Goal: Information Seeking & Learning: Learn about a topic

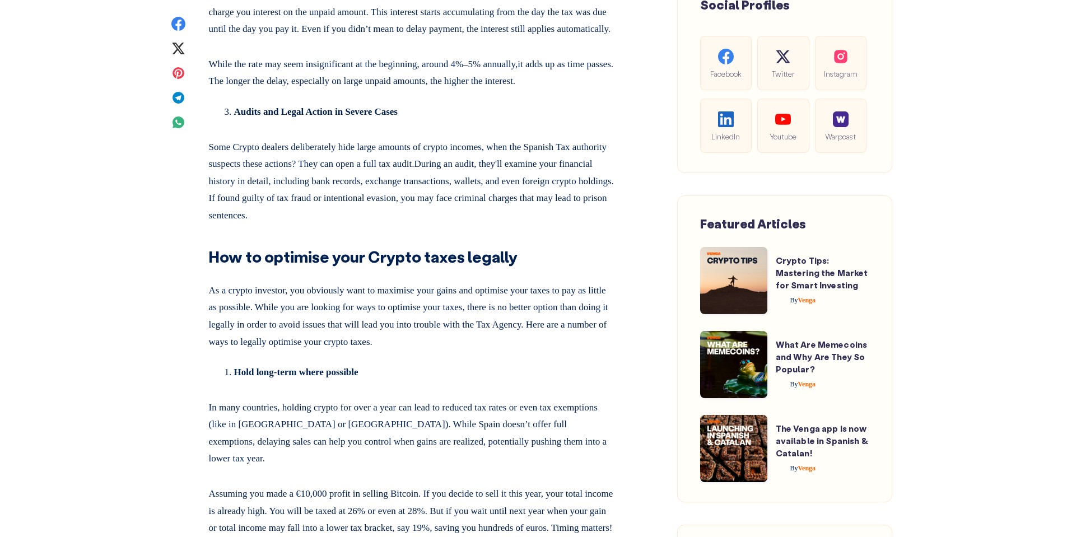
scroll to position [5769, 0]
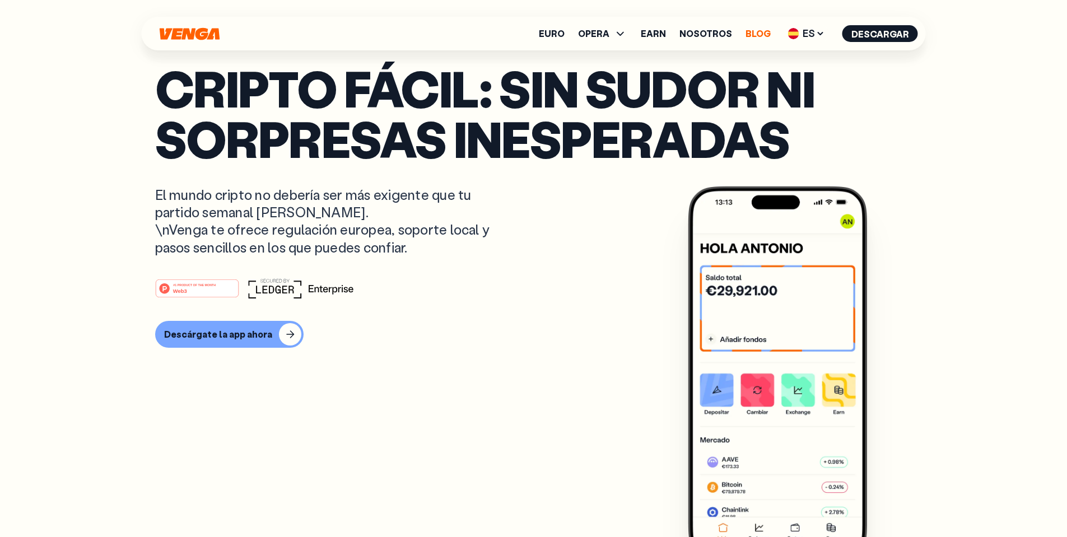
click at [762, 30] on link "Blog" at bounding box center [757, 33] width 25 height 9
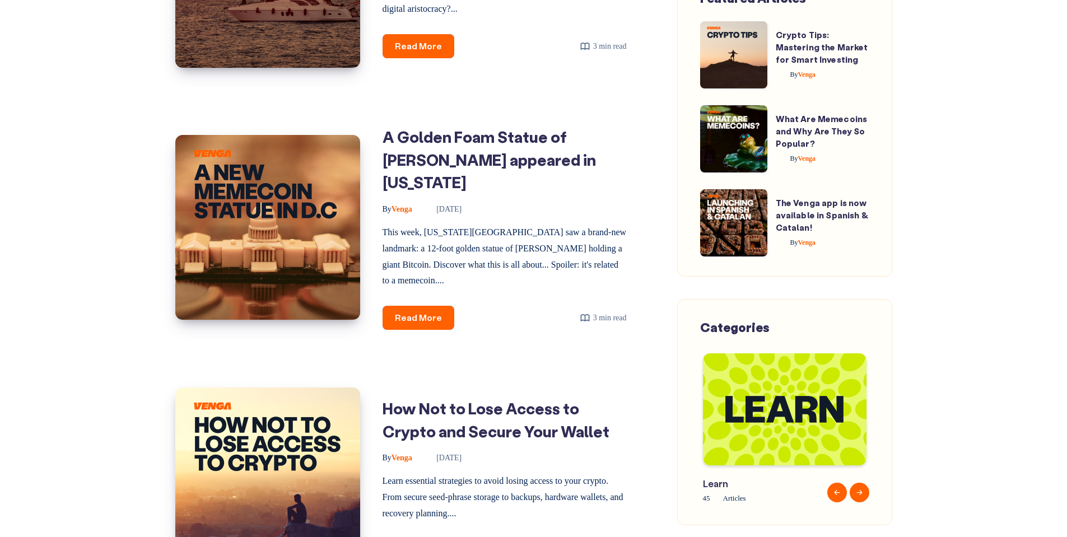
scroll to position [1494, 0]
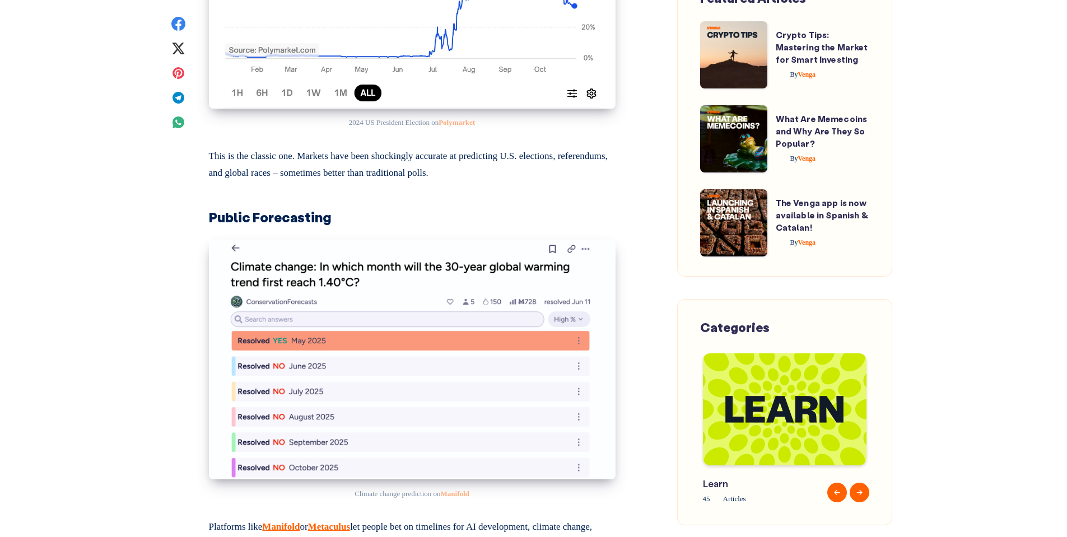
scroll to position [3361, 0]
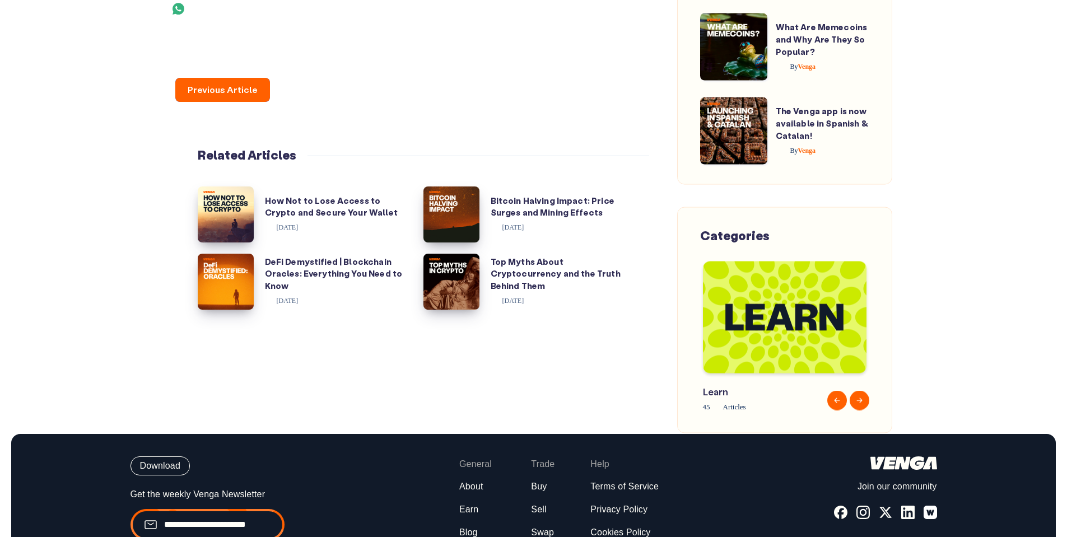
scroll to position [10006, 0]
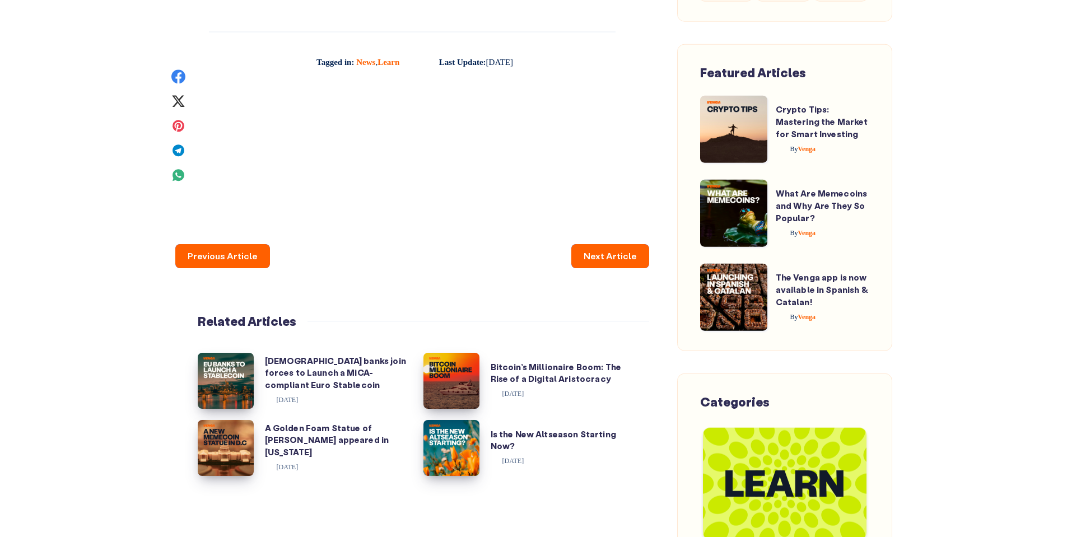
scroll to position [4425, 0]
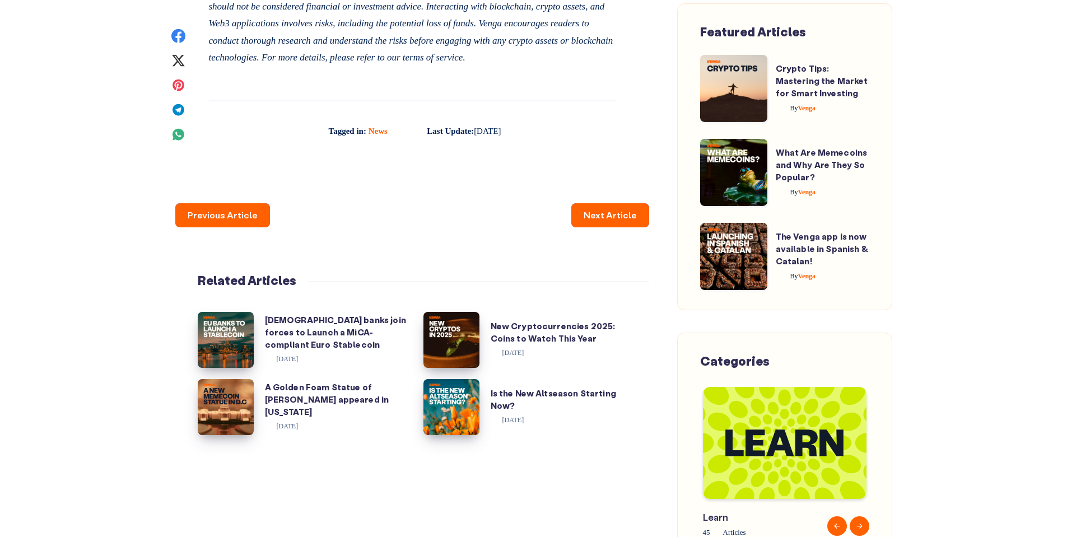
scroll to position [2184, 0]
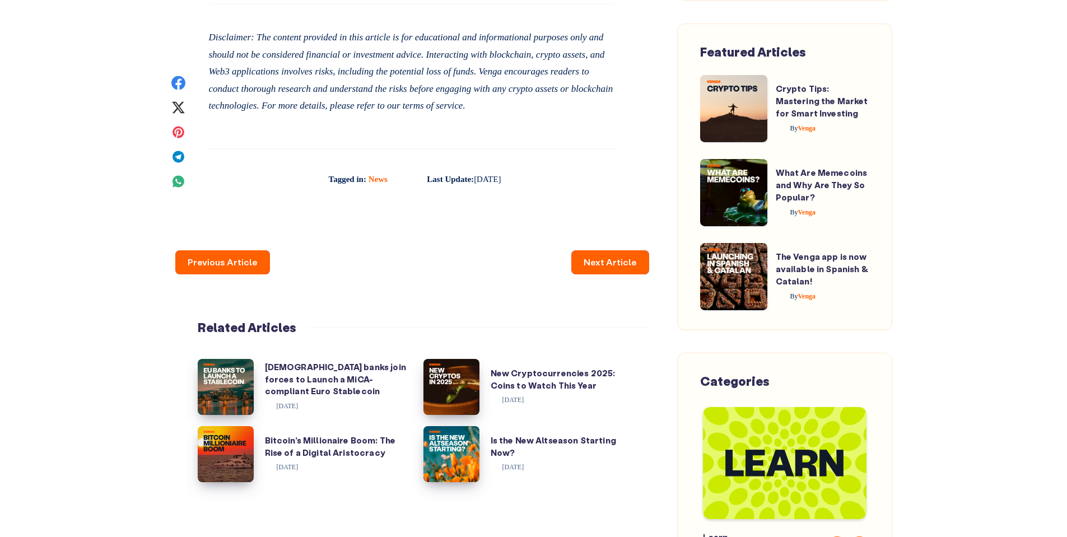
scroll to position [3024, 0]
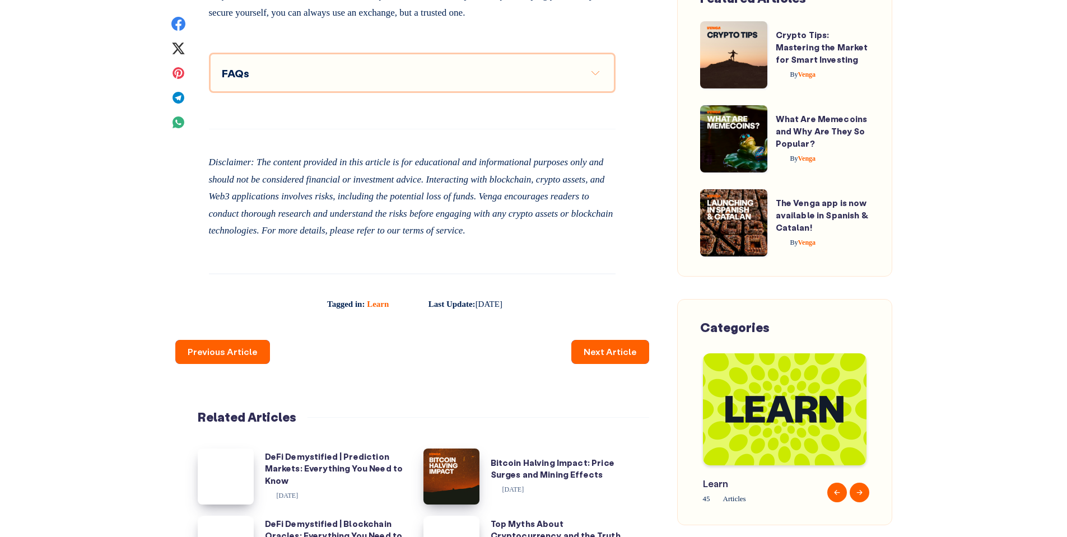
scroll to position [6945, 0]
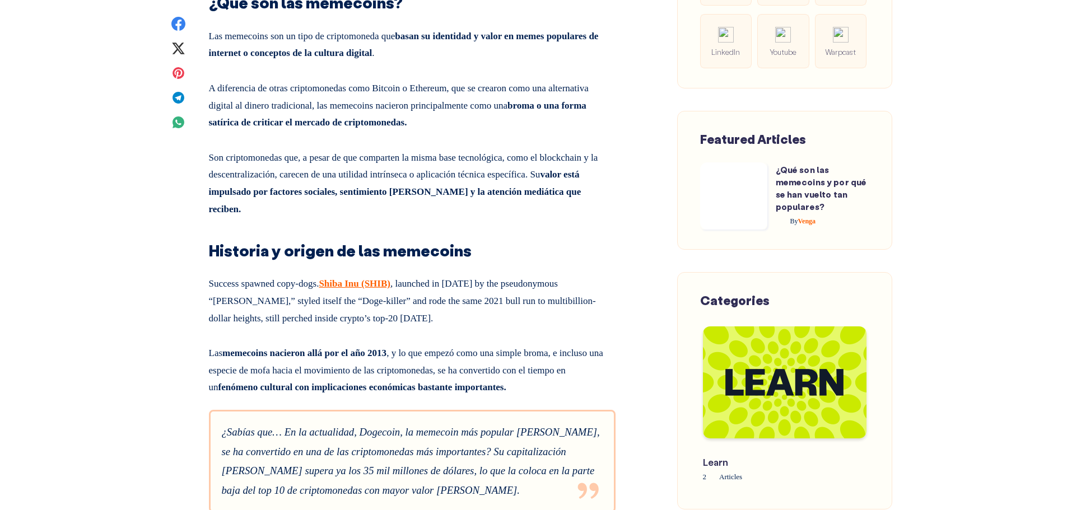
scroll to position [840, 0]
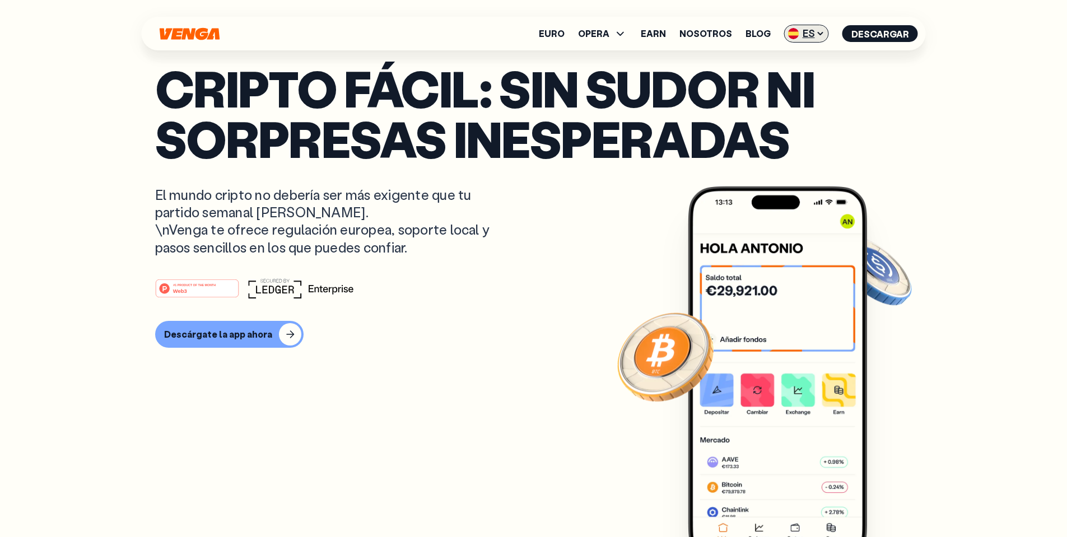
click at [812, 32] on span "ES" at bounding box center [806, 34] width 45 height 18
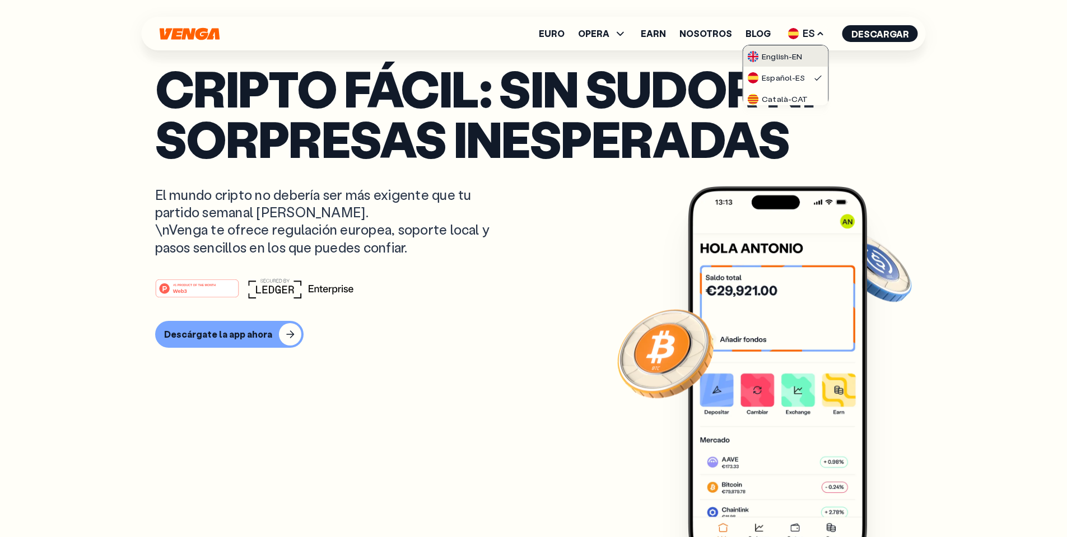
click at [802, 54] on div "English - EN" at bounding box center [774, 56] width 55 height 11
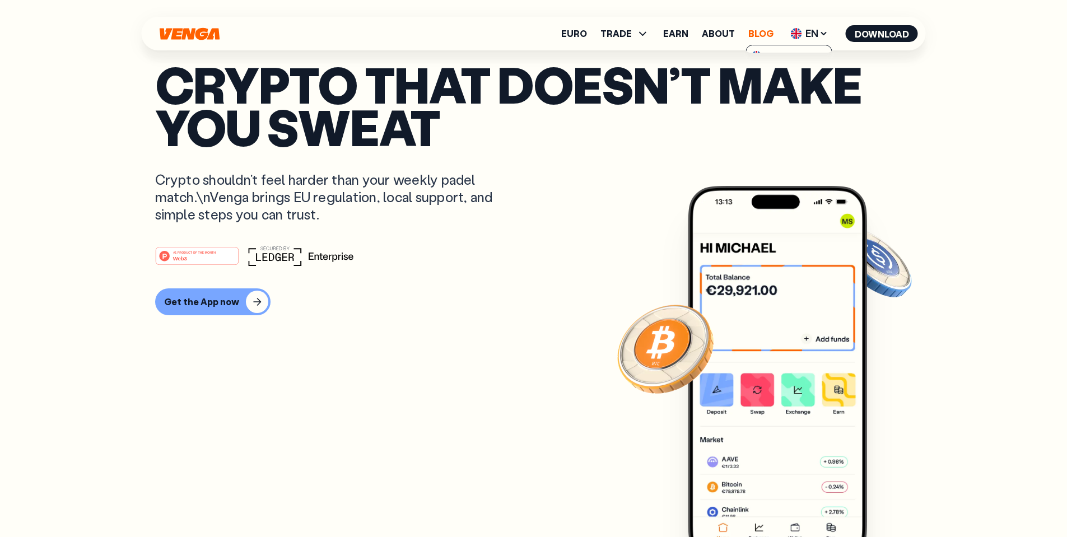
click at [761, 34] on link "Blog" at bounding box center [760, 33] width 25 height 9
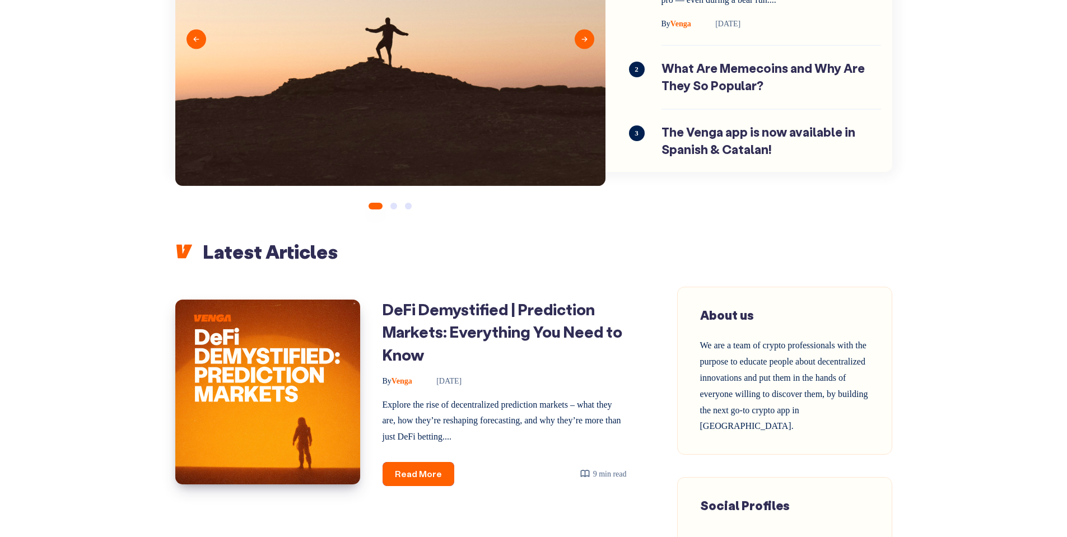
scroll to position [336, 0]
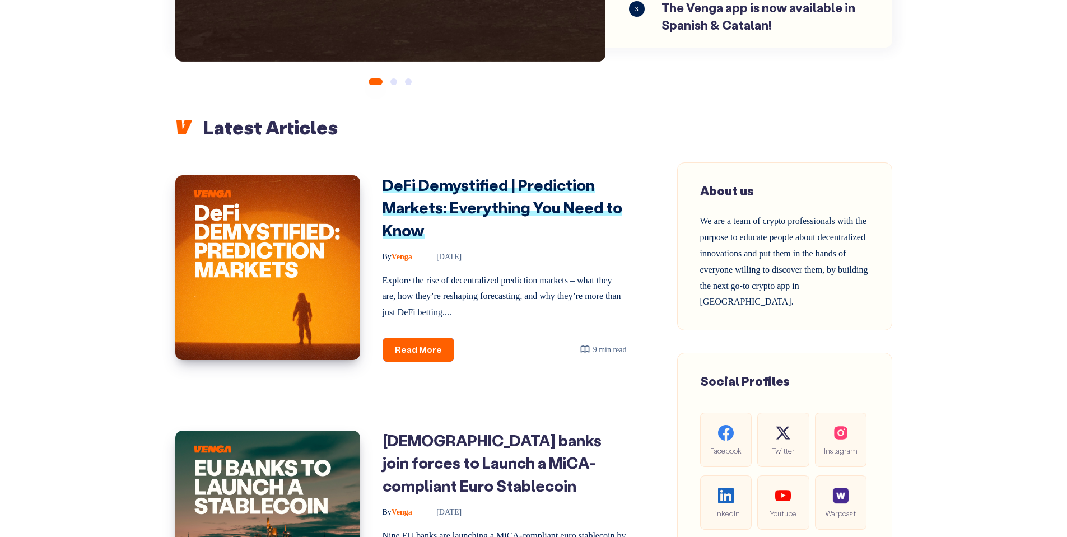
click at [464, 201] on link "DeFi Demystified | Prediction Markets: Everything You Need to Know" at bounding box center [503, 208] width 240 height 66
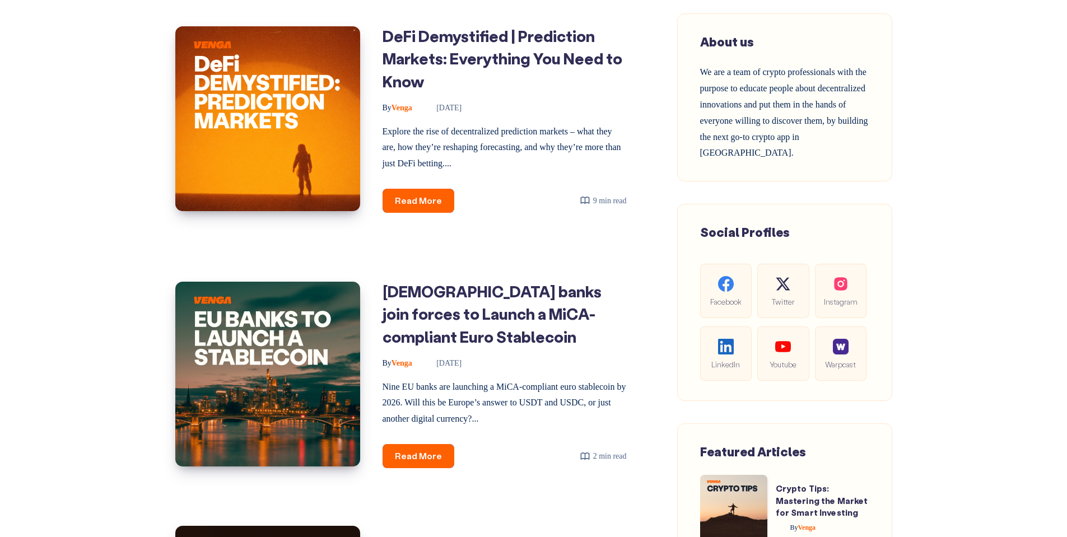
scroll to position [840, 0]
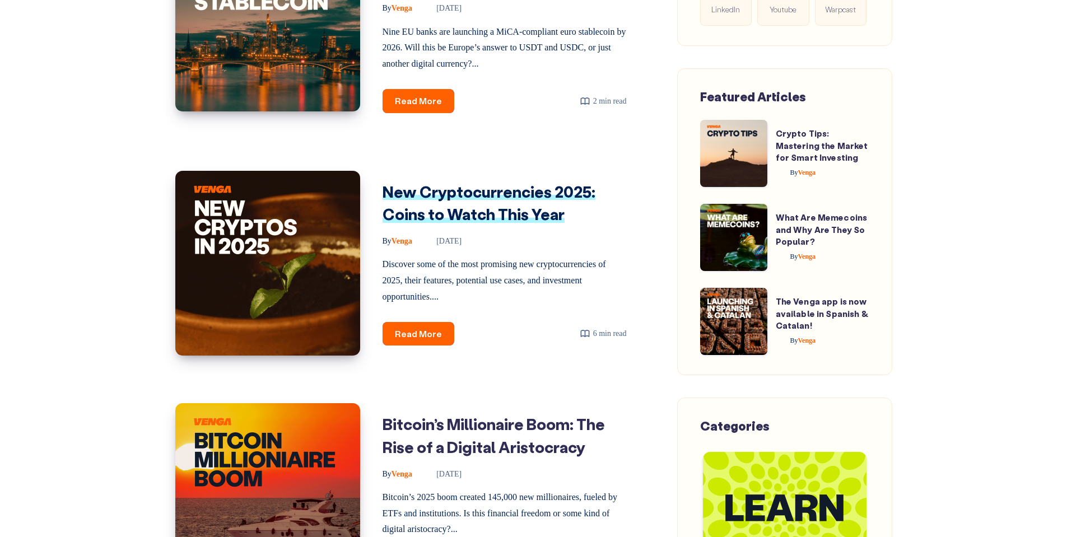
click at [464, 206] on link "New Cryptocurrencies 2025: Coins to Watch This Year" at bounding box center [489, 202] width 213 height 43
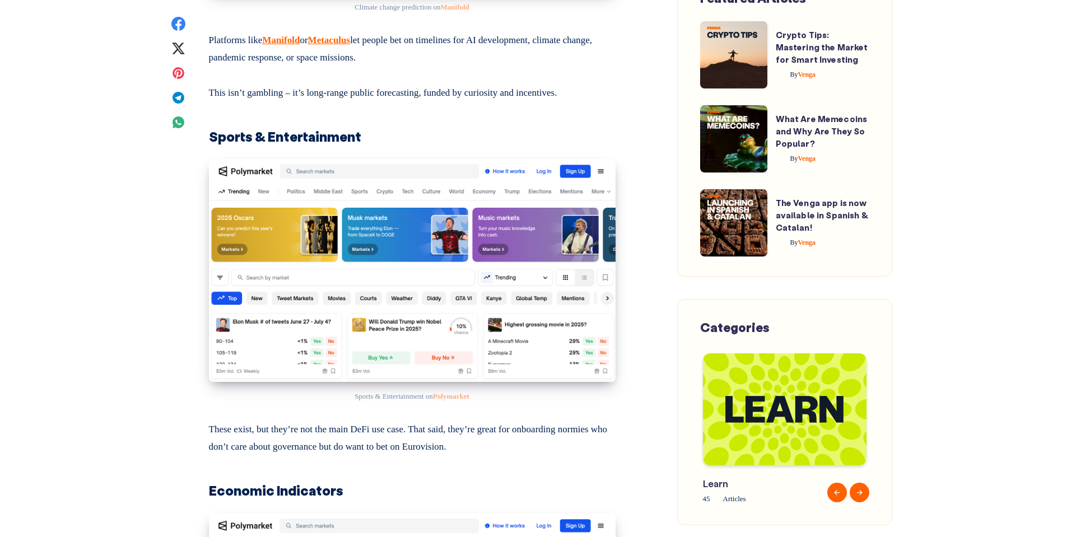
scroll to position [3921, 0]
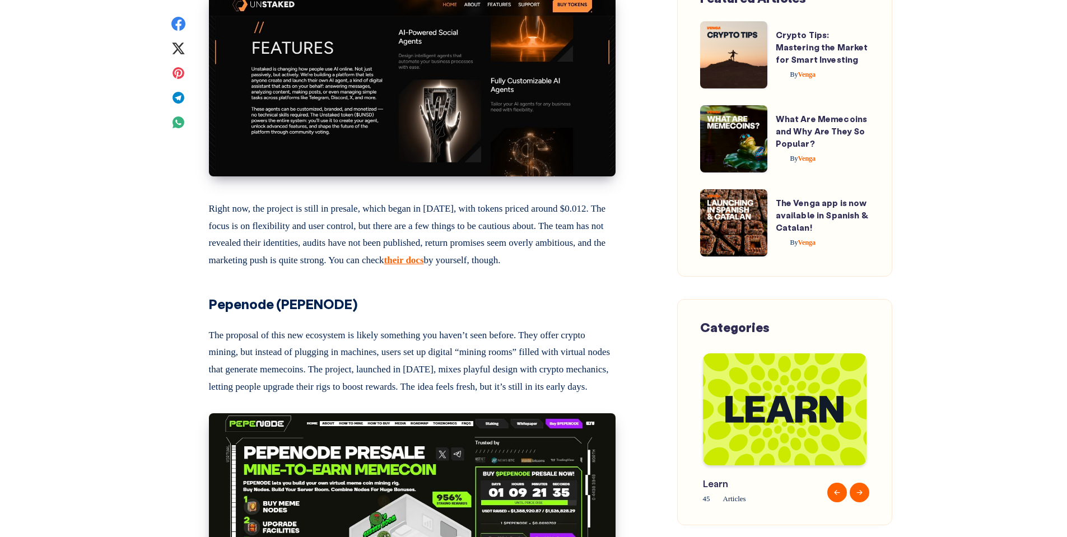
scroll to position [2520, 0]
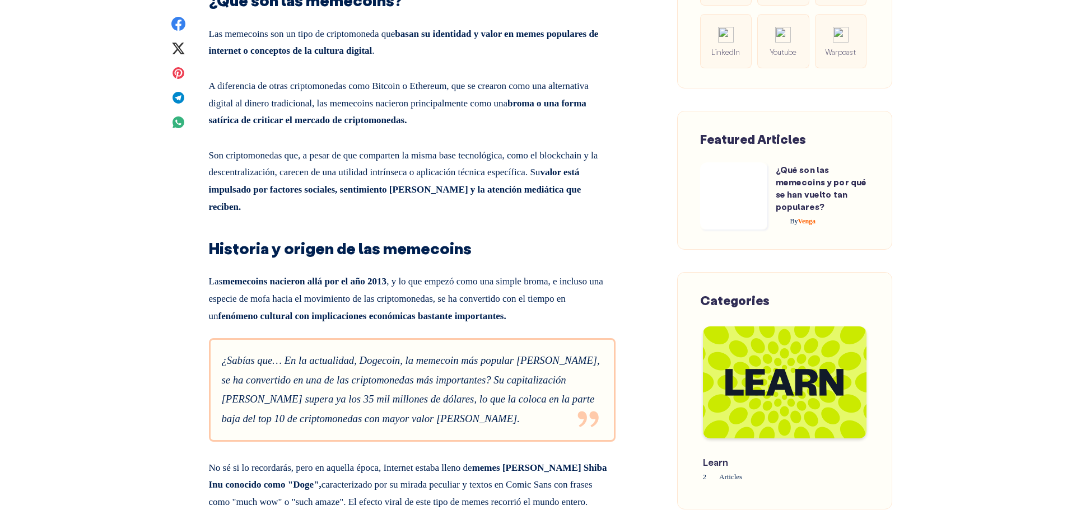
scroll to position [840, 0]
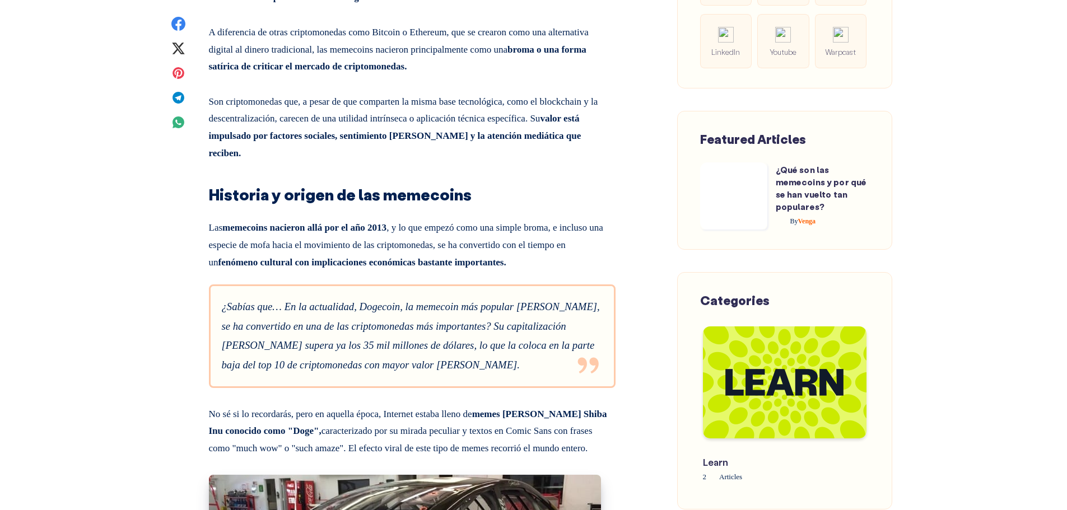
click at [506, 258] on strong "fenómeno cultural con implicaciones económicas bastante importantes." at bounding box center [362, 262] width 288 height 11
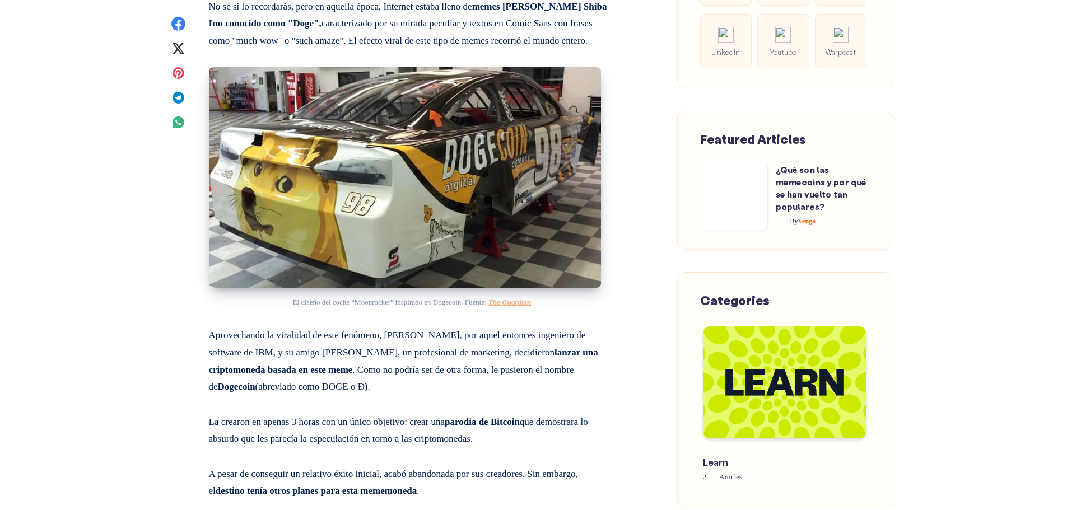
scroll to position [1400, 0]
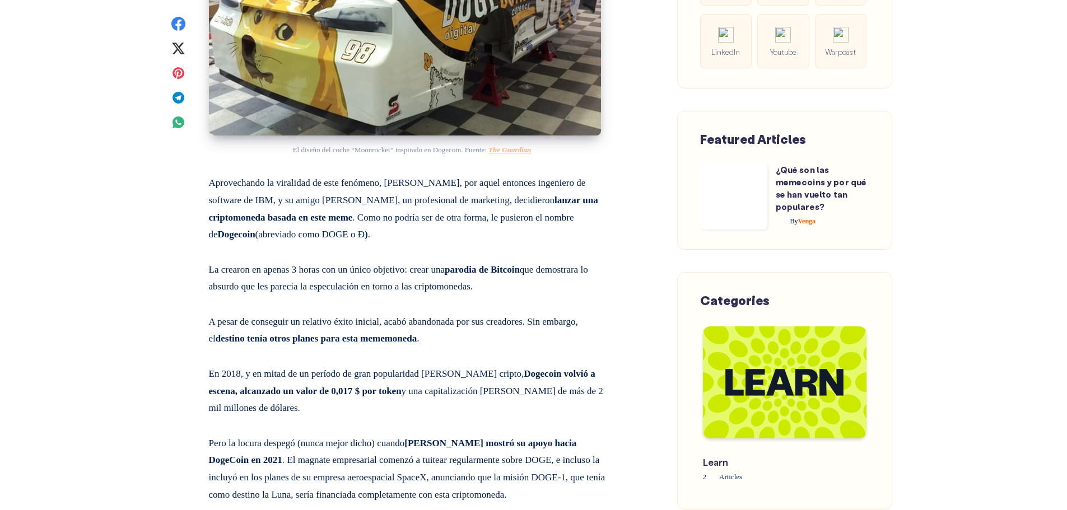
click at [477, 154] on span "El diseño del coche “Moonrocket” inspirado en Dogecoin. Fuente:" at bounding box center [390, 150] width 194 height 8
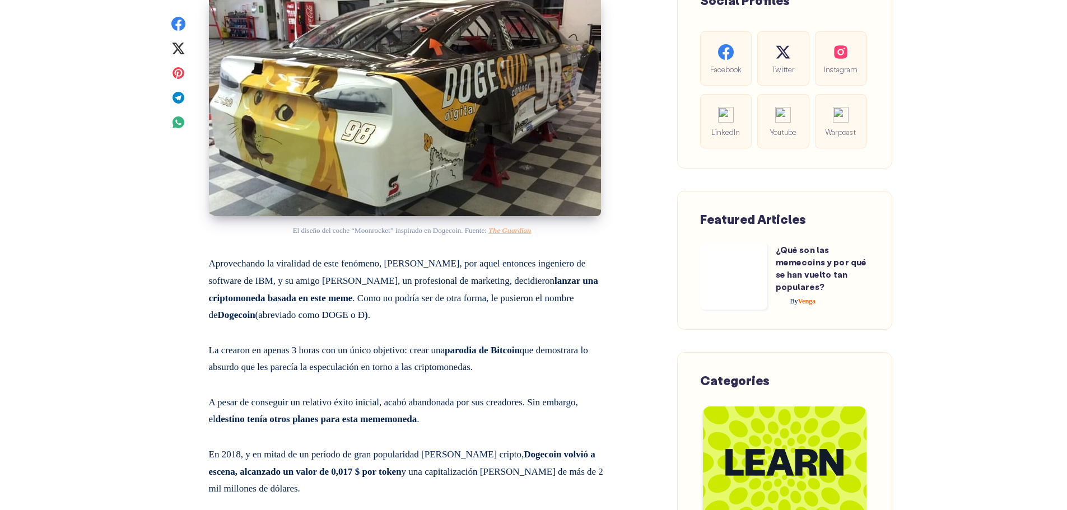
scroll to position [1232, 0]
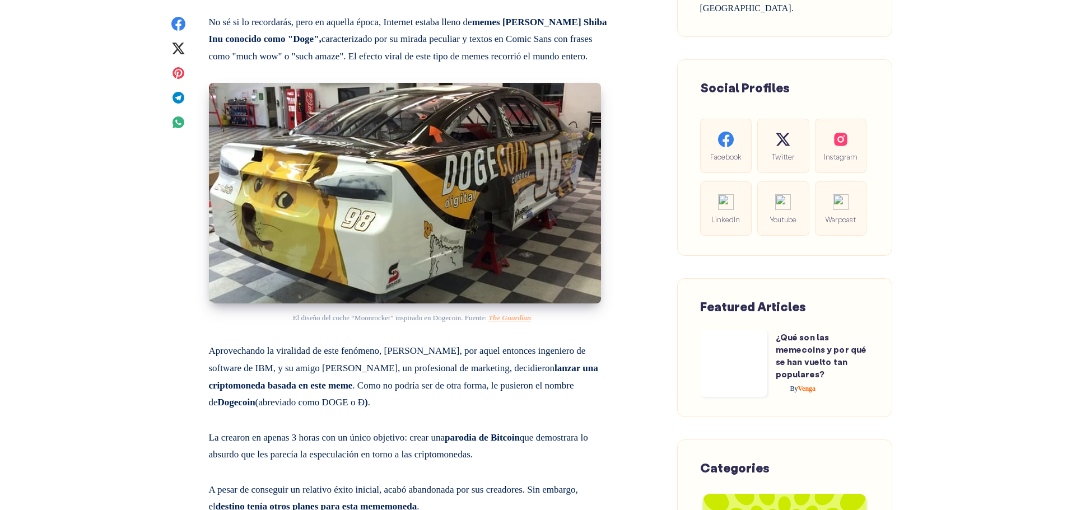
click at [468, 322] on span "El diseño del coche “Moonrocket” inspirado en Dogecoin. Fuente:" at bounding box center [390, 318] width 194 height 8
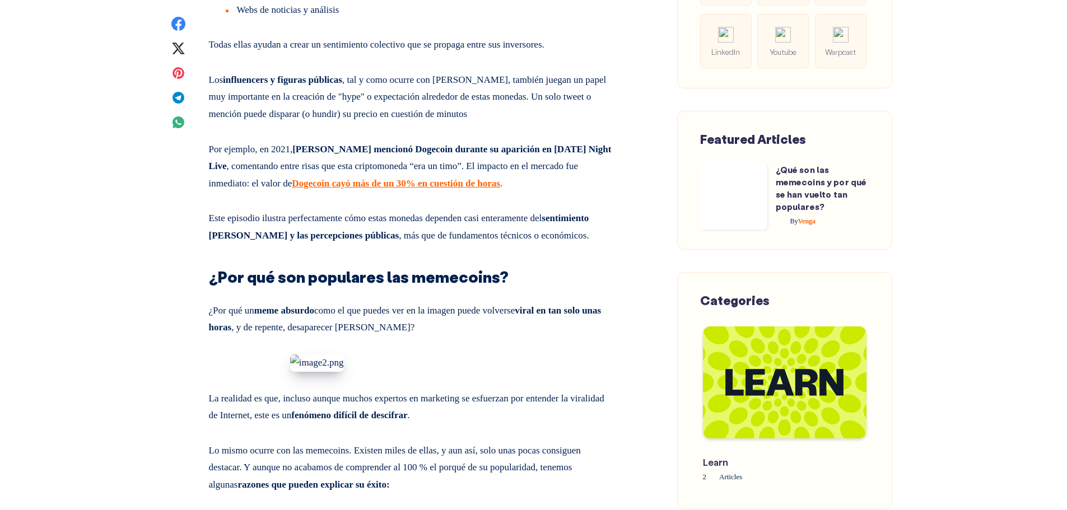
scroll to position [2744, 0]
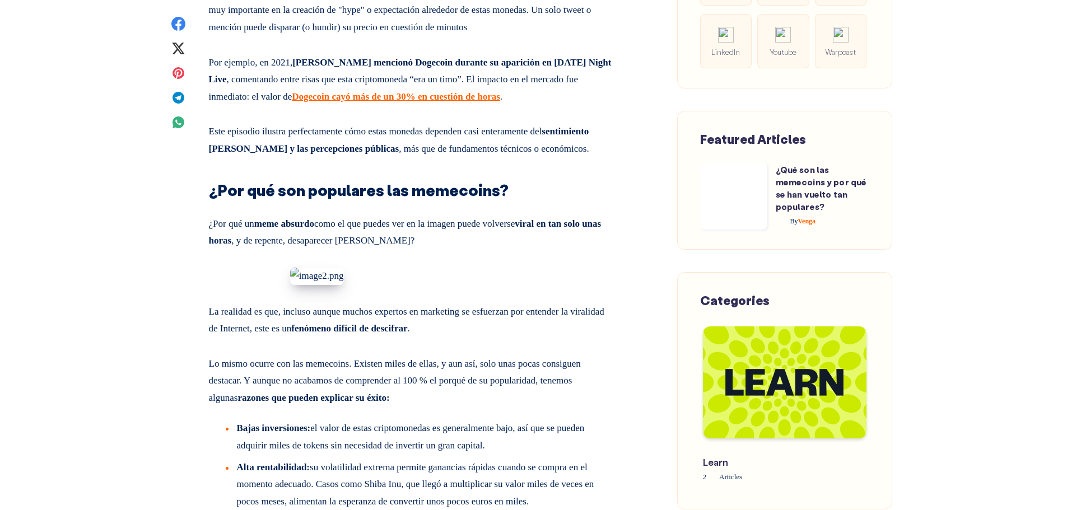
click at [539, 85] on strong "Elon Musk mencionó Dogecoin durante su aparición en Saturday Night Live" at bounding box center [410, 71] width 403 height 28
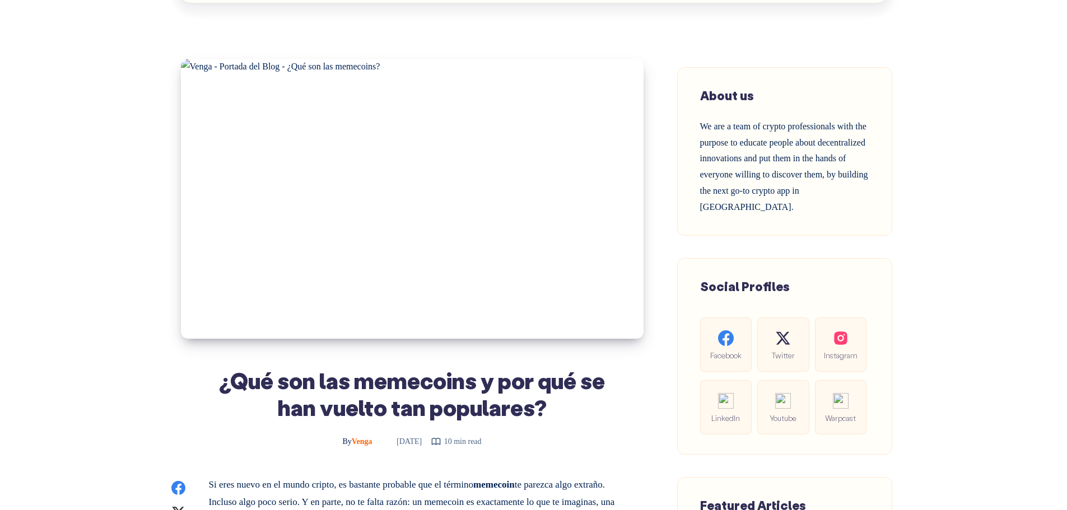
scroll to position [0, 0]
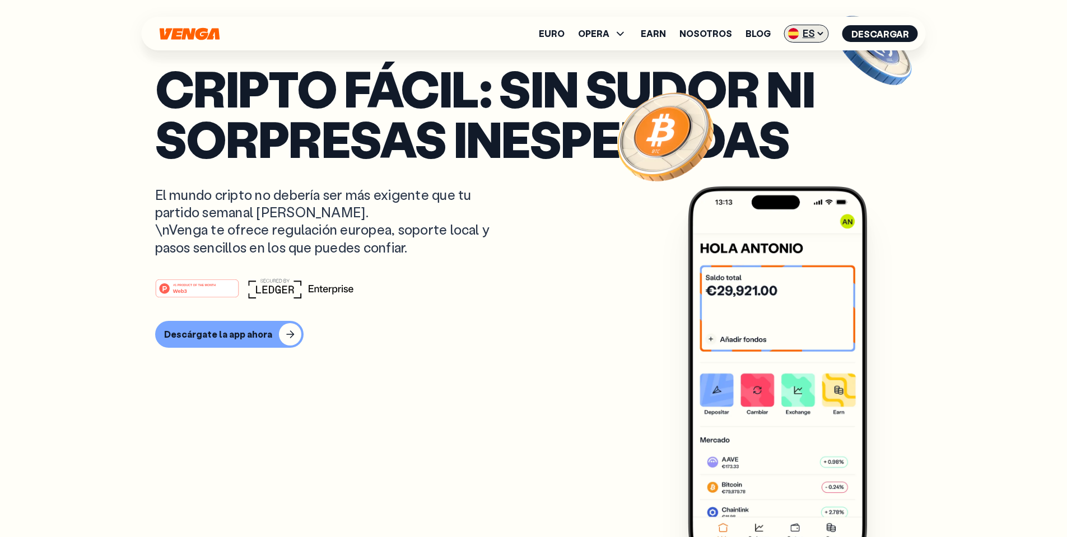
click at [829, 36] on span "ES" at bounding box center [806, 34] width 45 height 18
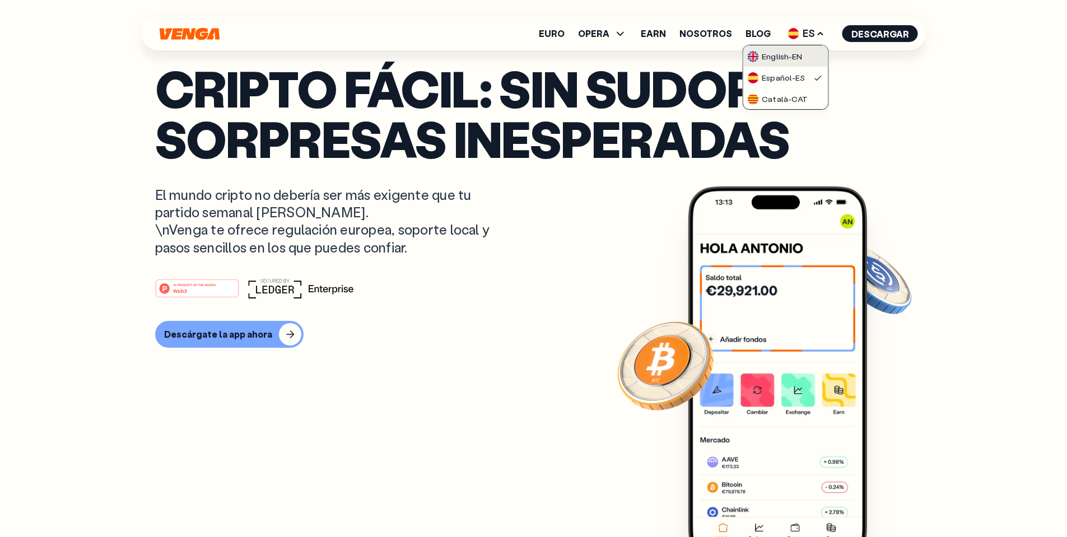
click at [802, 53] on div "English - EN" at bounding box center [774, 56] width 55 height 11
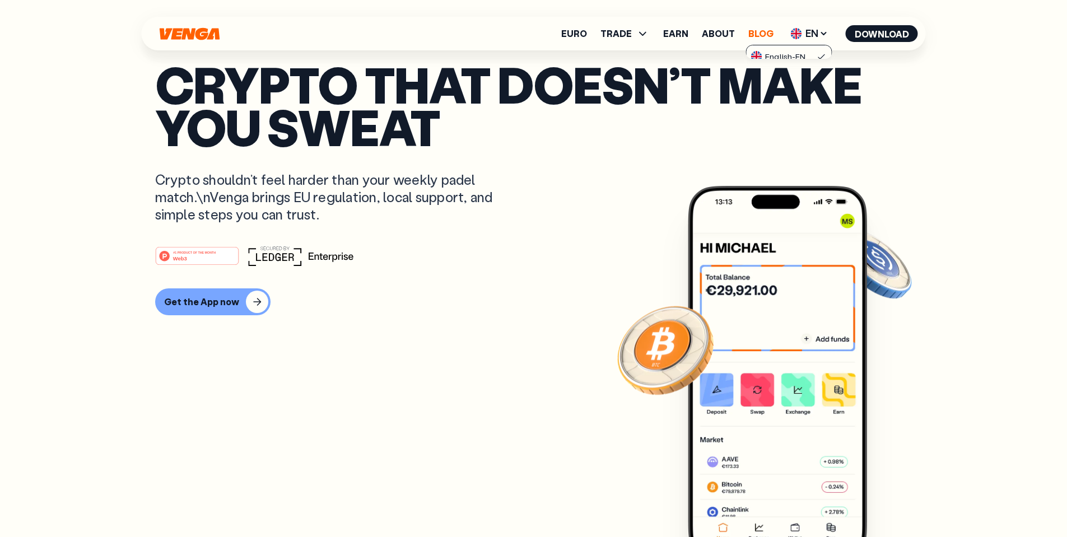
click at [760, 38] on link "Blog" at bounding box center [760, 33] width 25 height 9
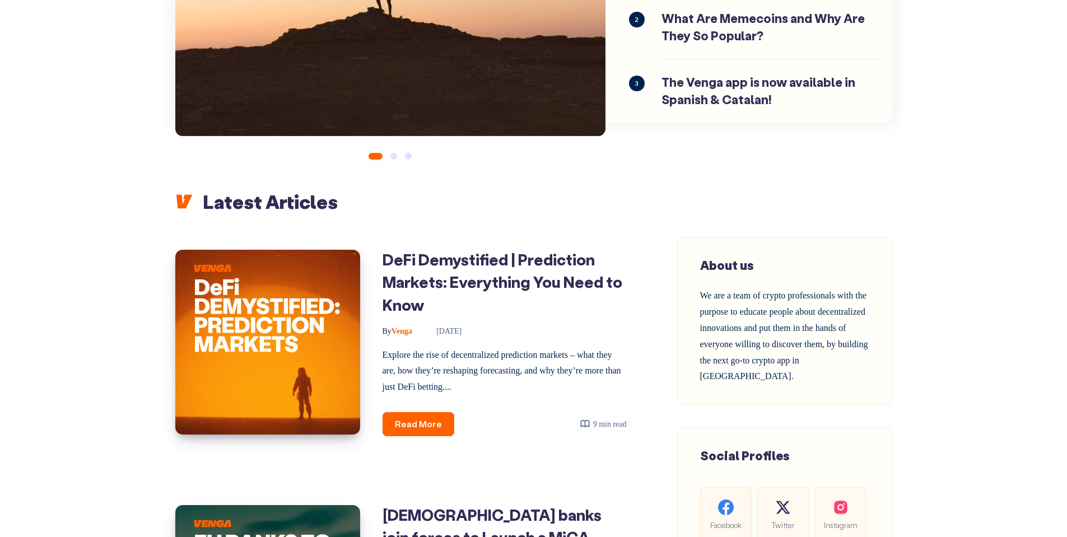
scroll to position [336, 0]
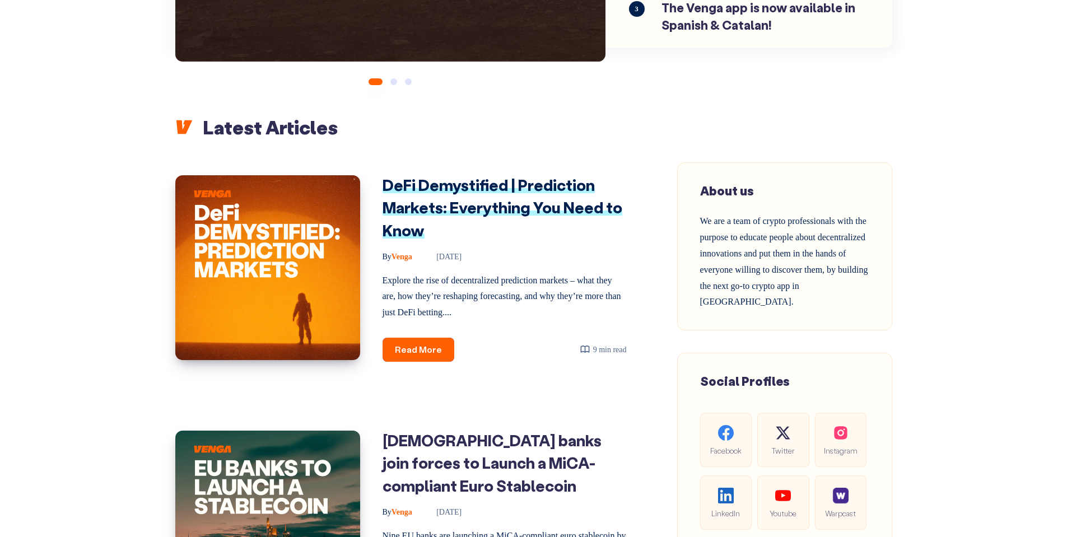
click at [478, 210] on link "DeFi Demystified | Prediction Markets: Everything You Need to Know" at bounding box center [503, 208] width 240 height 66
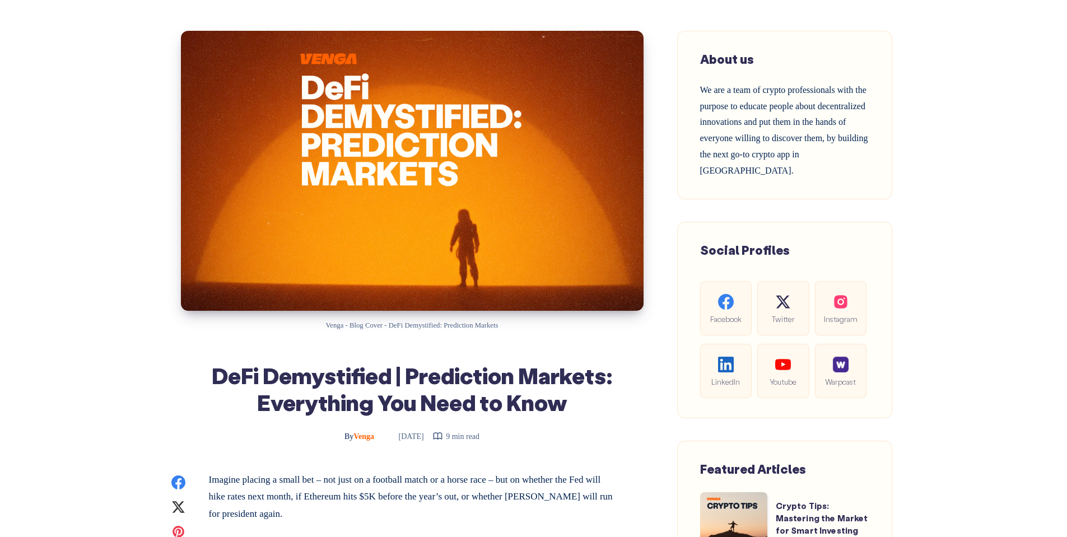
scroll to position [168, 0]
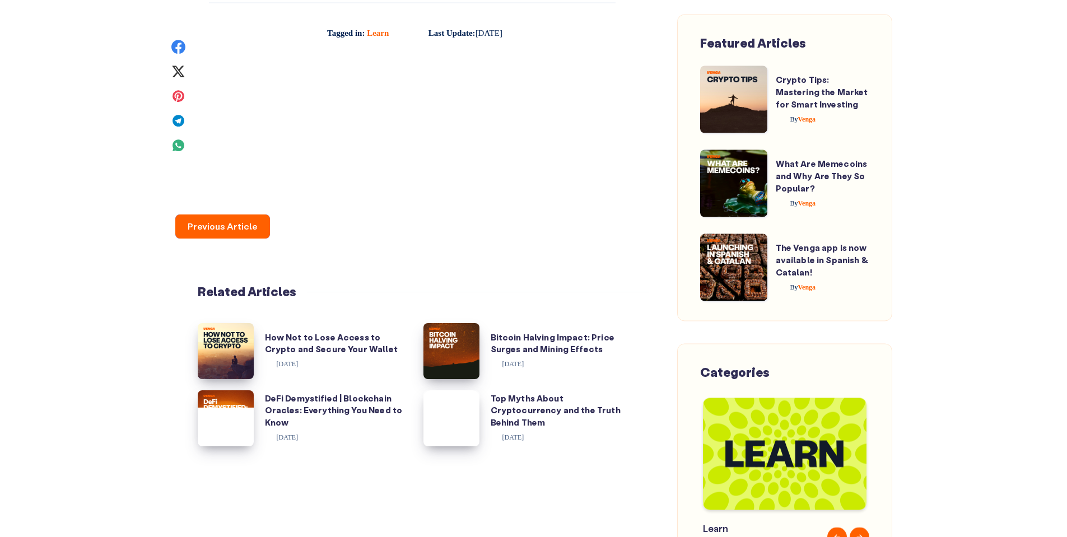
scroll to position [9578, 0]
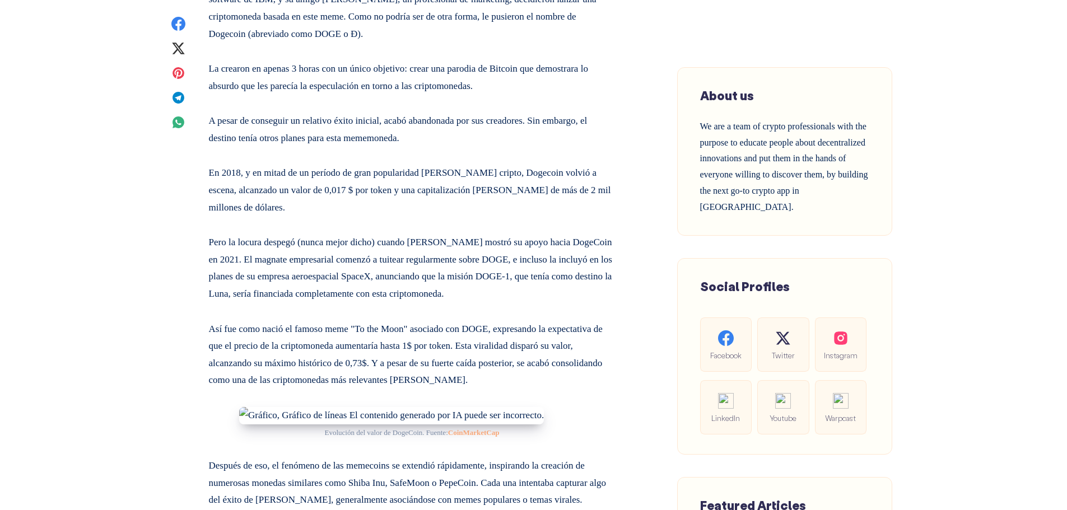
scroll to position [1400, 0]
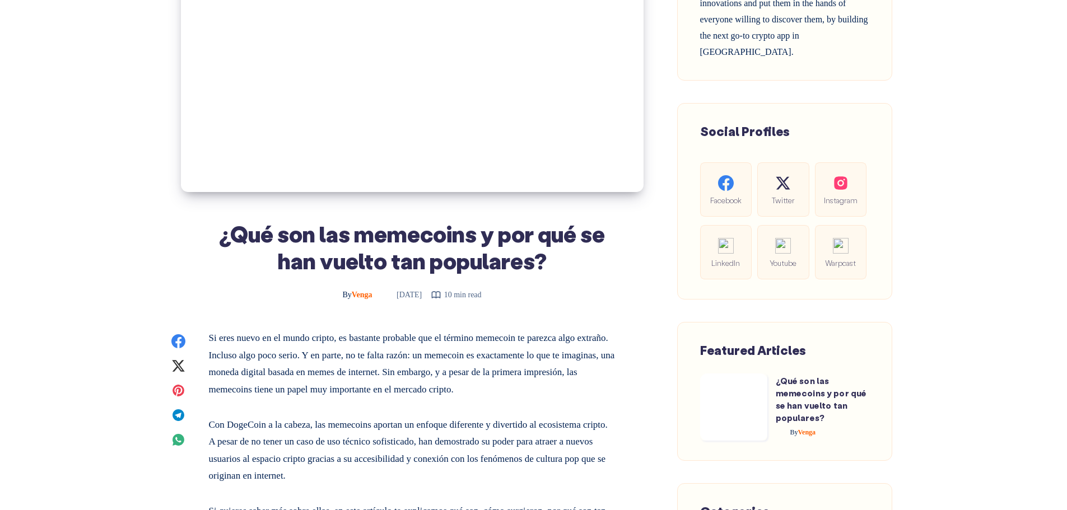
scroll to position [336, 0]
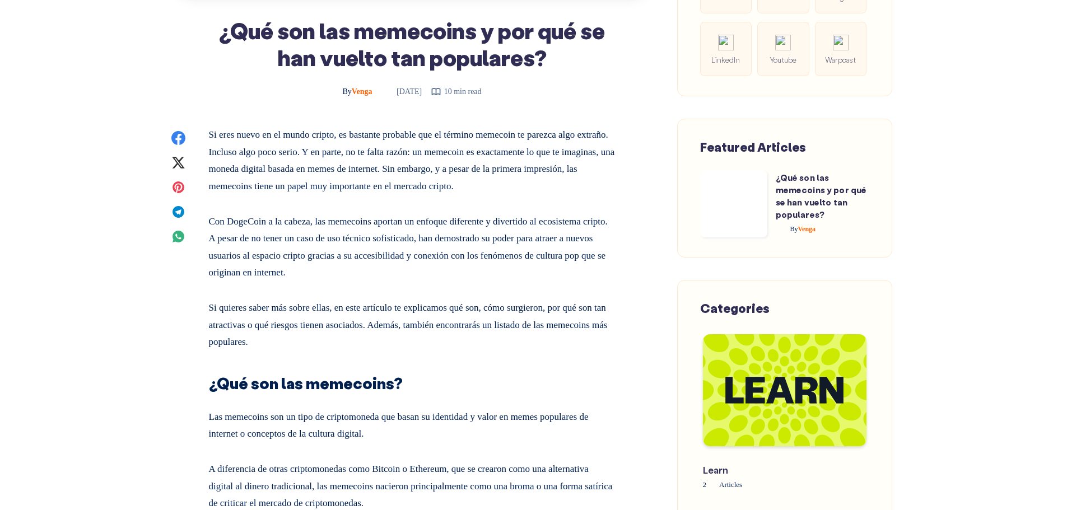
scroll to position [504, 0]
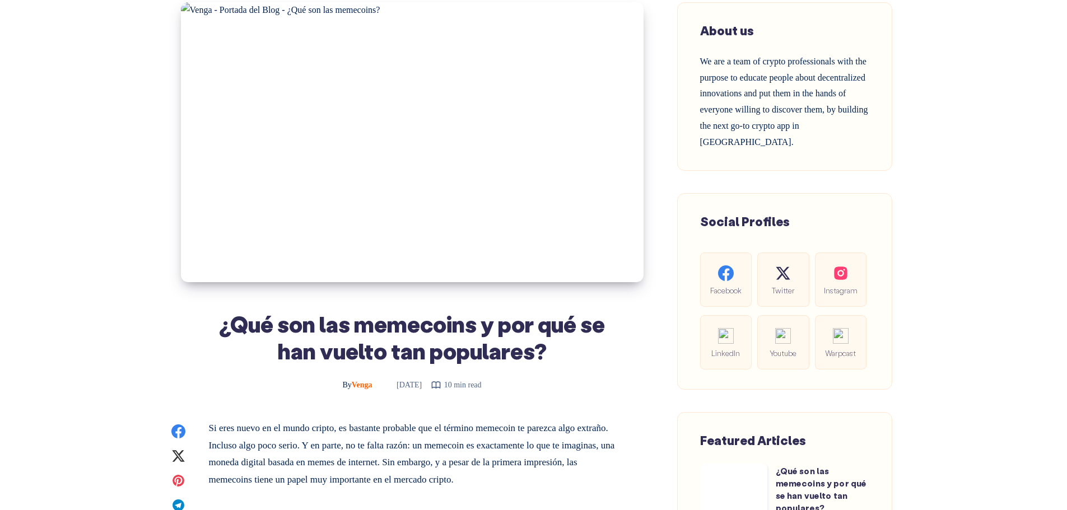
scroll to position [112, 0]
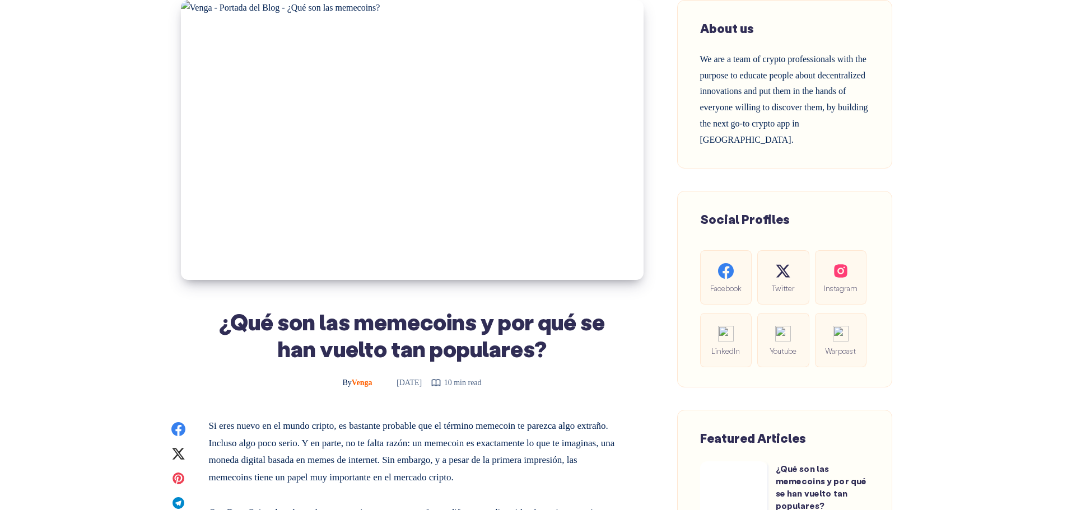
click at [422, 381] on time "July 31, 2025" at bounding box center [401, 383] width 41 height 8
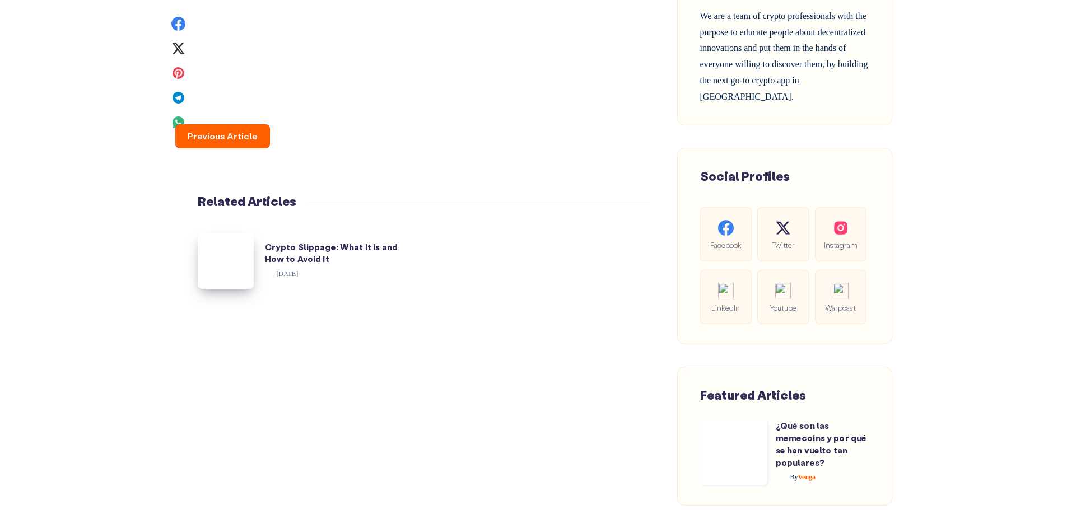
scroll to position [5290, 0]
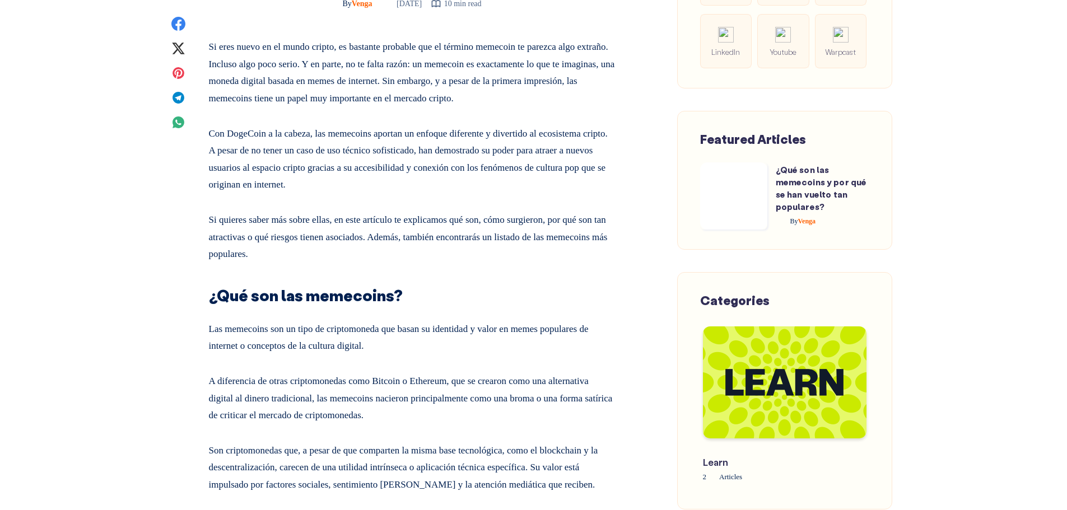
scroll to position [392, 0]
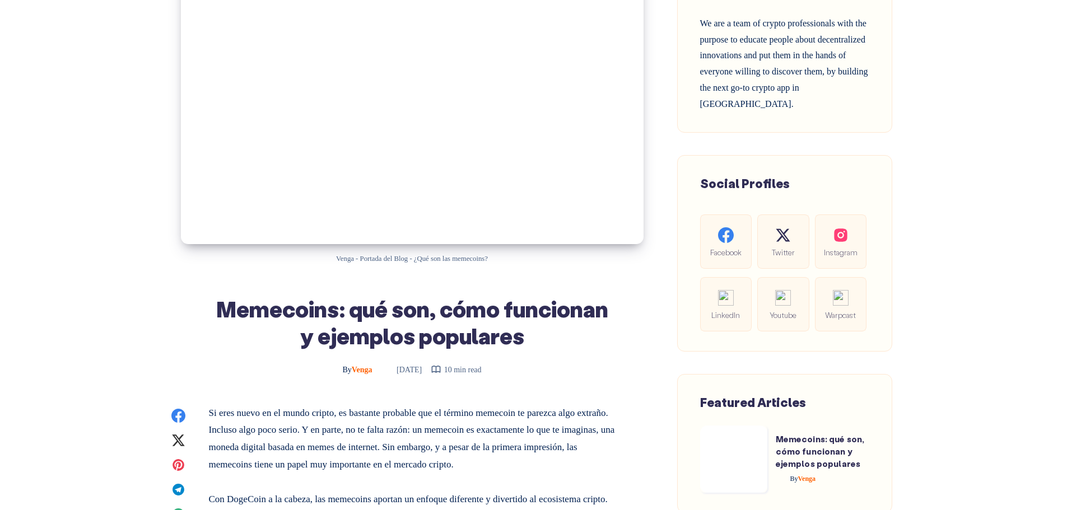
scroll to position [56, 0]
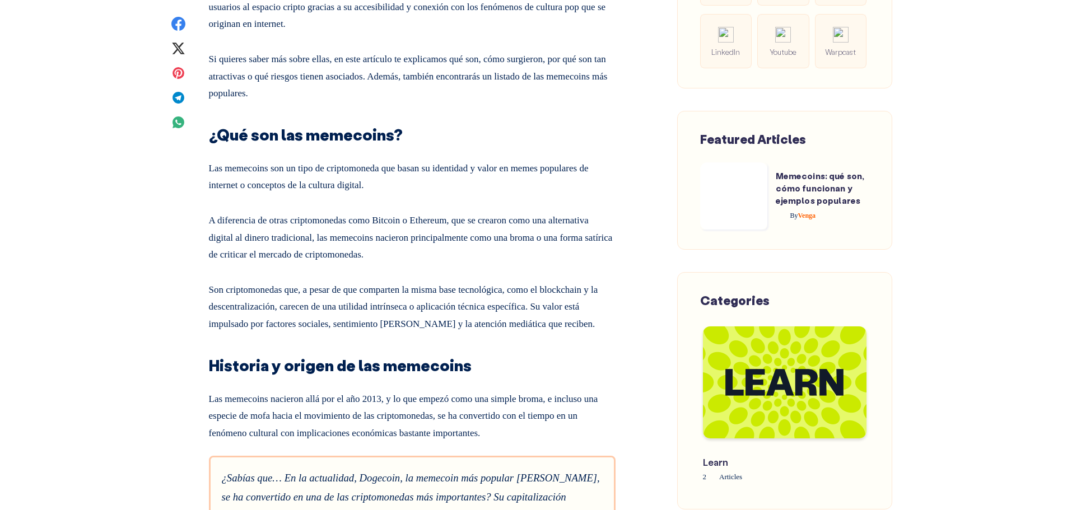
scroll to position [672, 0]
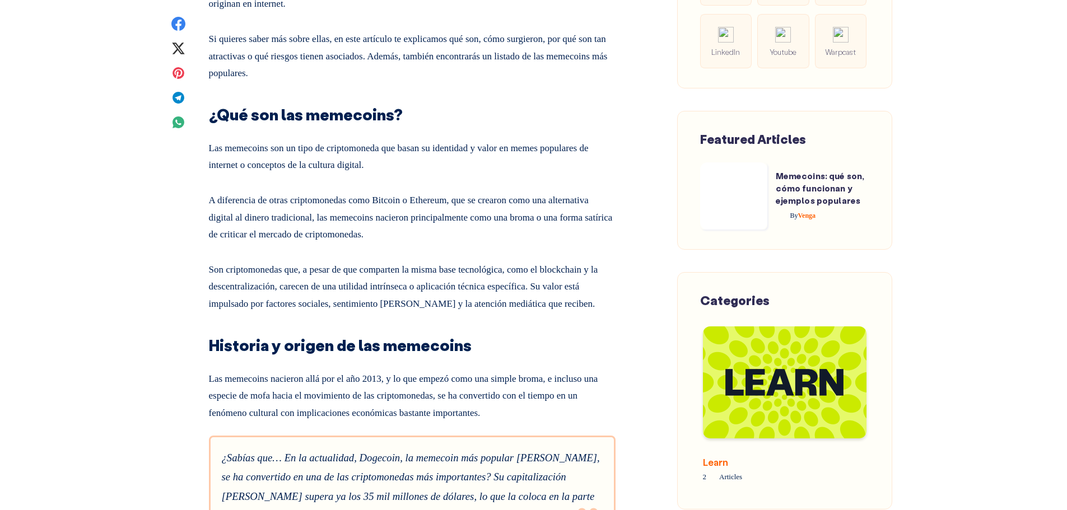
click at [752, 360] on img at bounding box center [785, 383] width 164 height 112
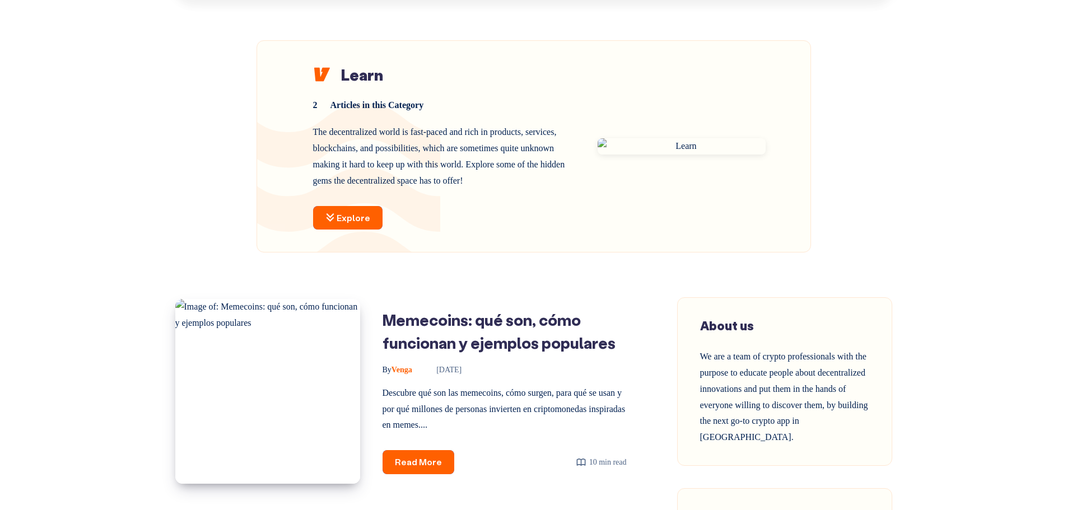
scroll to position [168, 0]
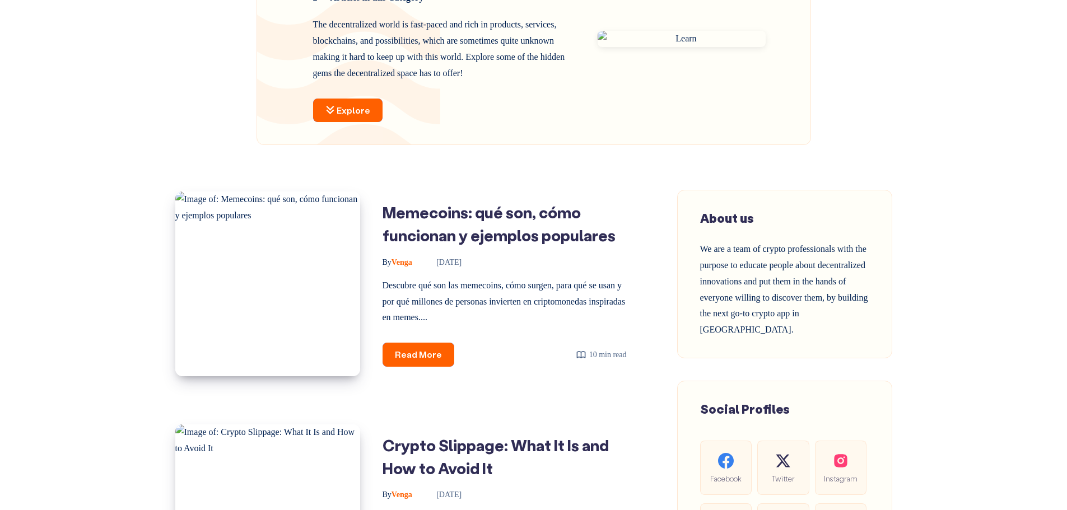
click at [875, 52] on main "Learn 2 Articles in this Category 2 The decentralized world is fast-paced and r…" at bounding box center [533, 449] width 1067 height 1100
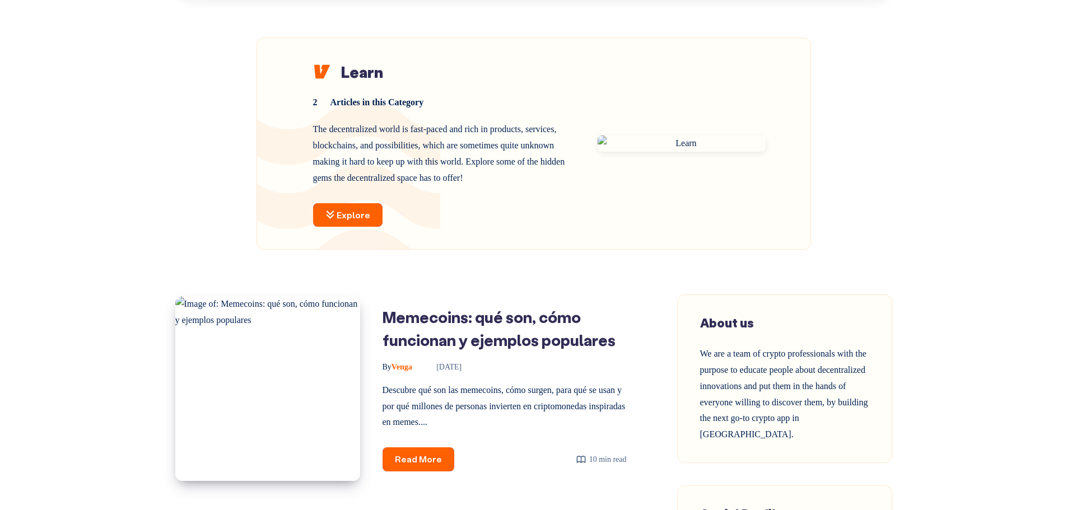
scroll to position [0, 0]
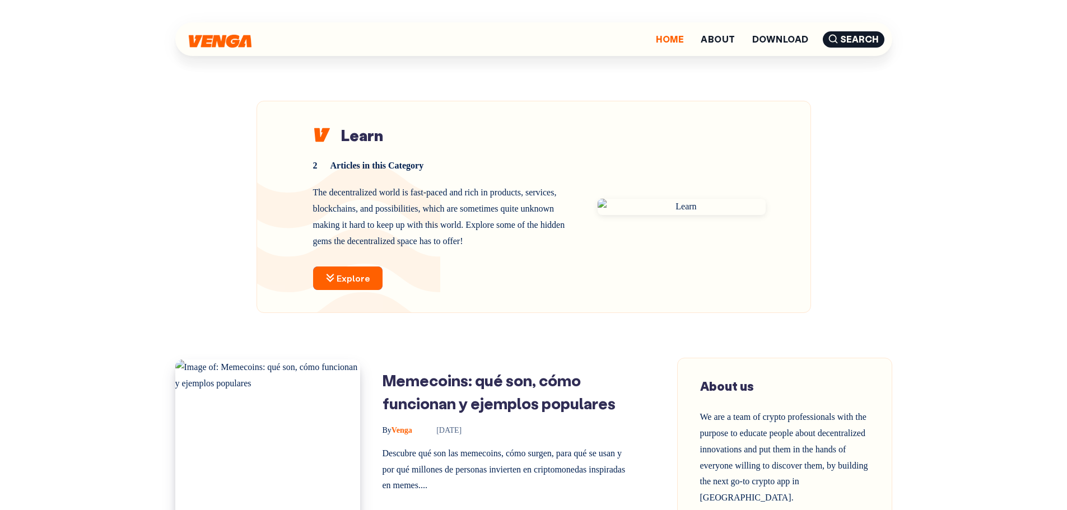
click at [666, 43] on link "Home" at bounding box center [670, 39] width 28 height 9
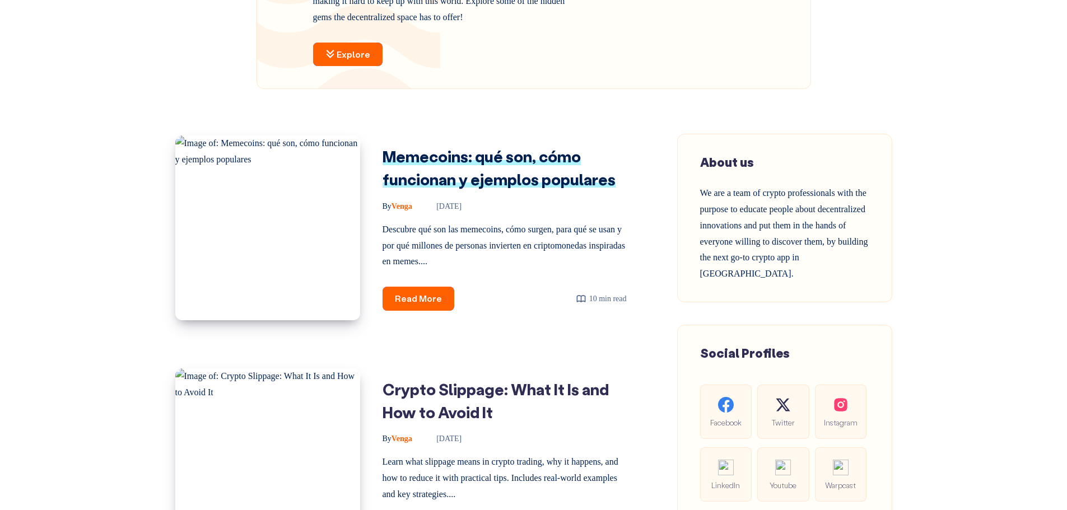
click at [509, 180] on link "Memecoins: qué son, cómo funcionan y ejemplos populares" at bounding box center [499, 167] width 233 height 43
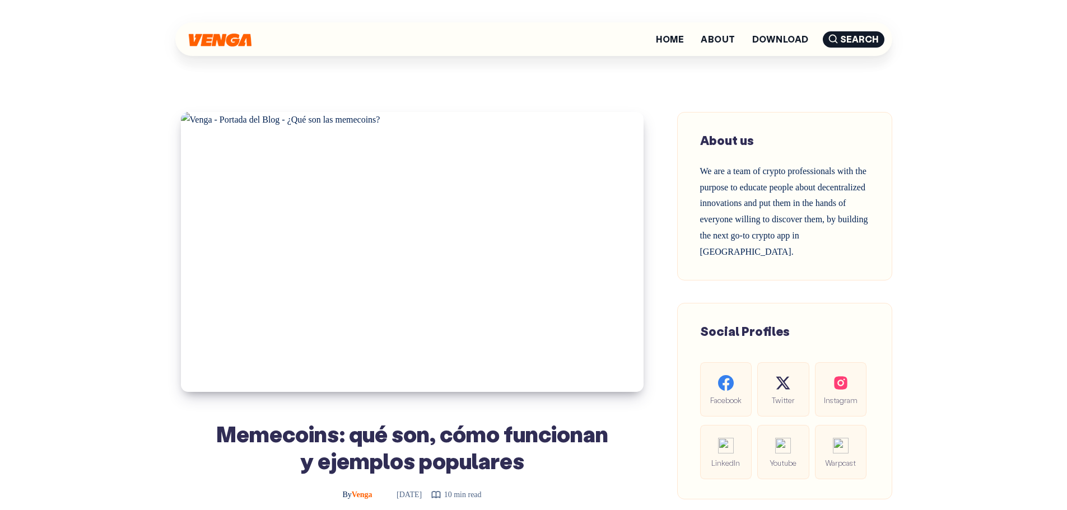
click at [234, 44] on img at bounding box center [220, 40] width 63 height 13
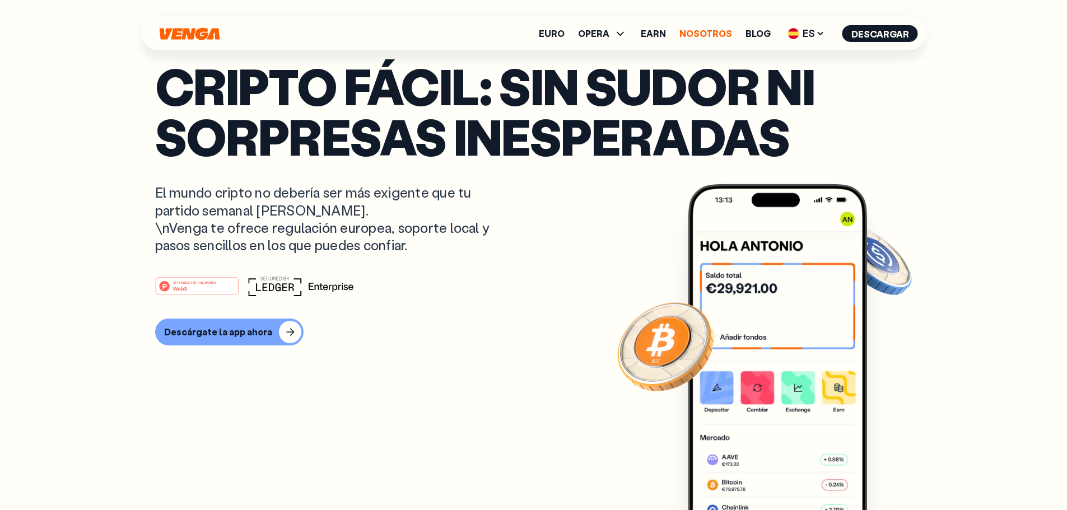
click at [711, 38] on link "Nosotros" at bounding box center [705, 33] width 53 height 9
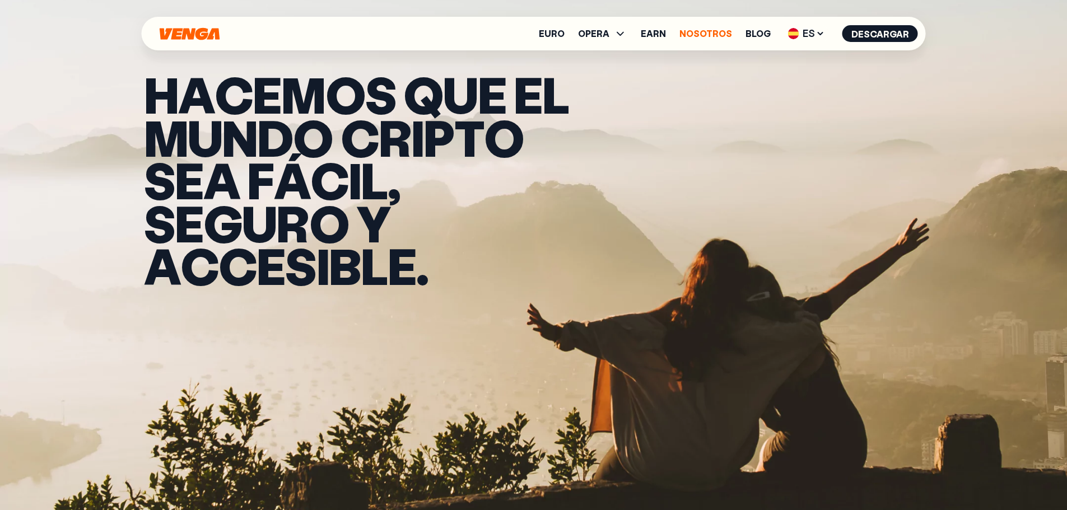
click at [717, 32] on link "Nosotros" at bounding box center [705, 33] width 53 height 9
click at [856, 39] on button "Descargar" at bounding box center [880, 33] width 76 height 17
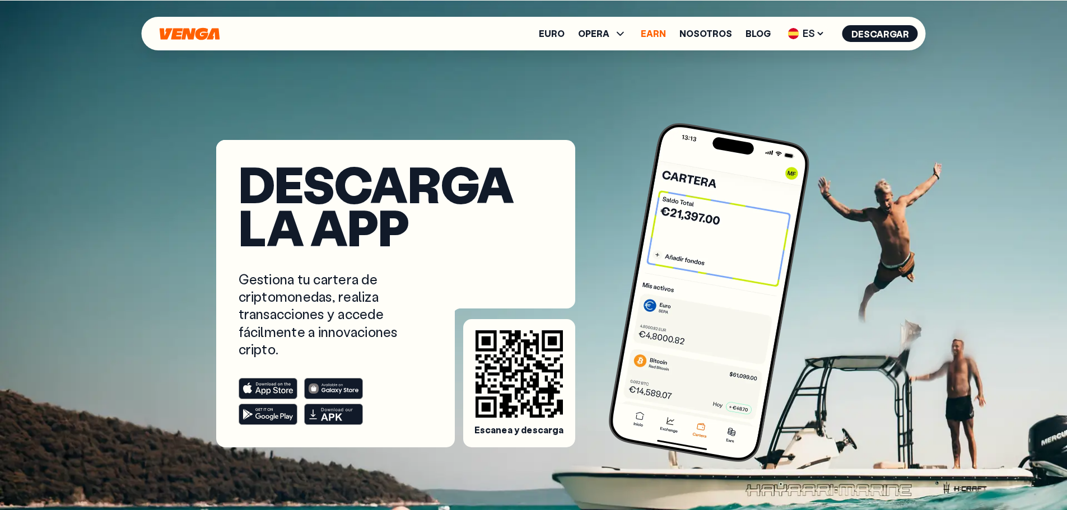
click at [646, 31] on link "Earn" at bounding box center [653, 33] width 25 height 9
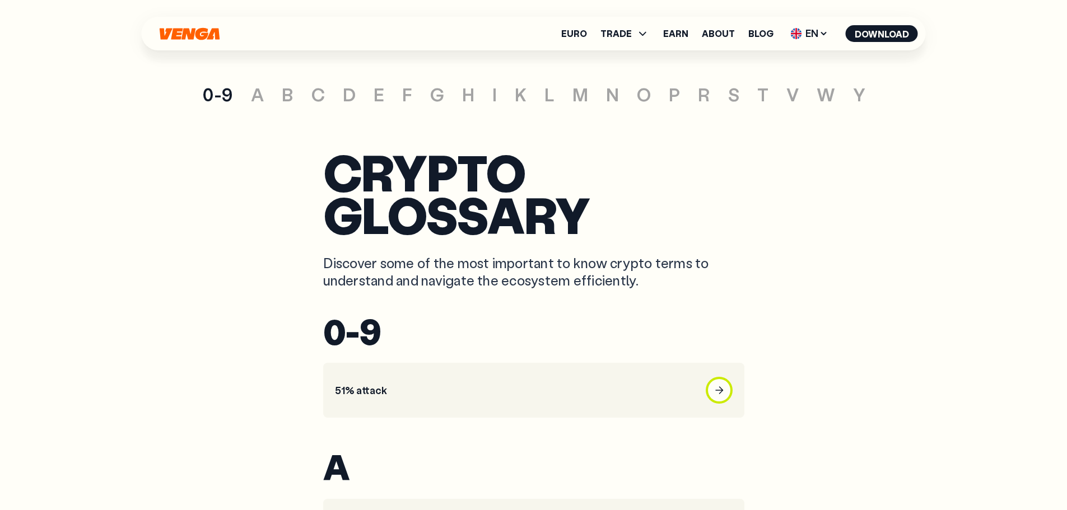
click at [810, 46] on div "Euro TRADE Buy Sell Swap Exchange Earn About Blog EN English - EN Español - ES …" at bounding box center [534, 34] width 784 height 34
click at [816, 35] on span "EN" at bounding box center [809, 34] width 45 height 18
click at [799, 83] on link "Español - ES" at bounding box center [788, 77] width 85 height 21
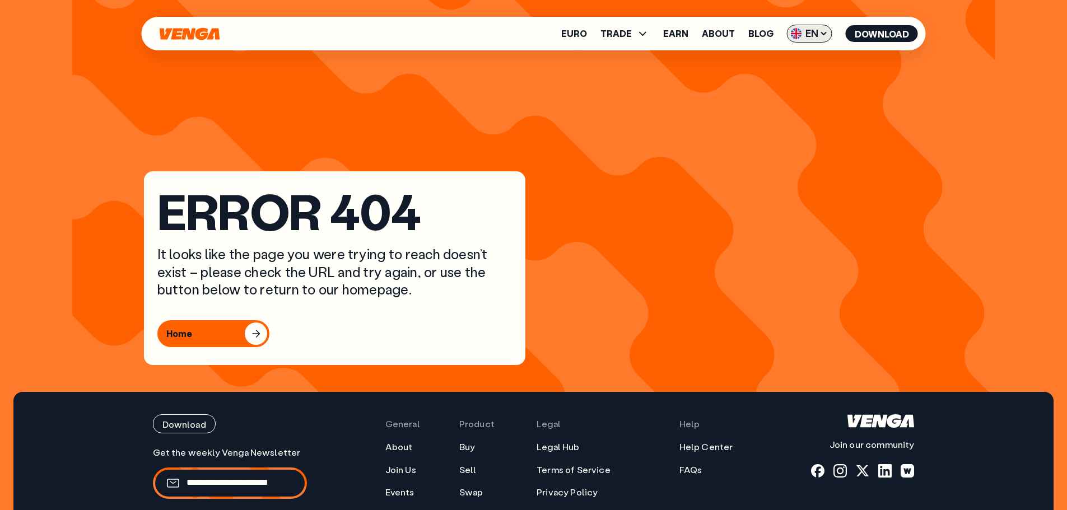
drag, startPoint x: 810, startPoint y: 24, endPoint x: 817, endPoint y: 34, distance: 11.7
click at [810, 25] on div "Euro TRADE Buy Sell Swap Exchange Earn About Blog EN English - EN Español - ES …" at bounding box center [534, 34] width 784 height 34
click at [818, 35] on span "EN" at bounding box center [809, 34] width 45 height 18
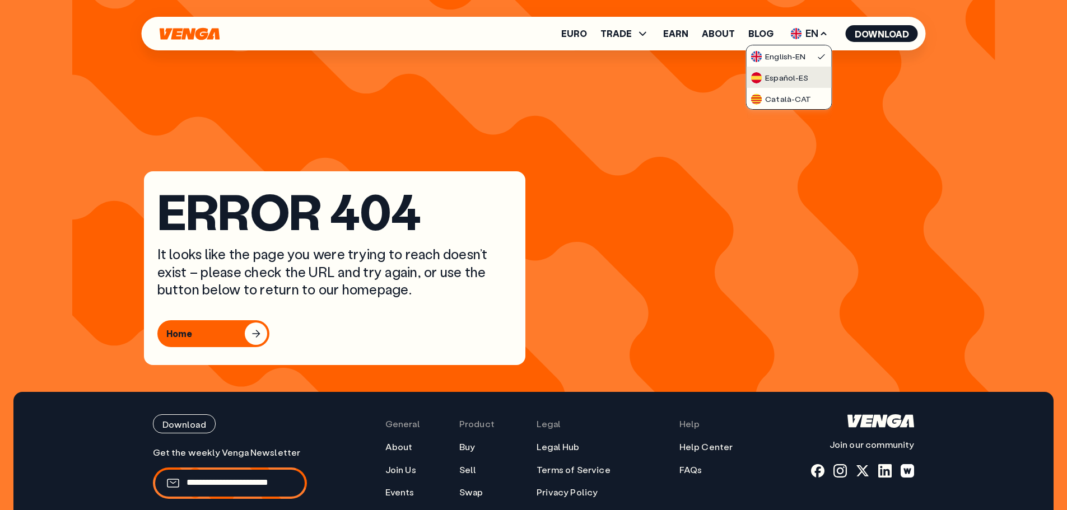
click at [799, 72] on div "Español - ES" at bounding box center [780, 77] width 58 height 11
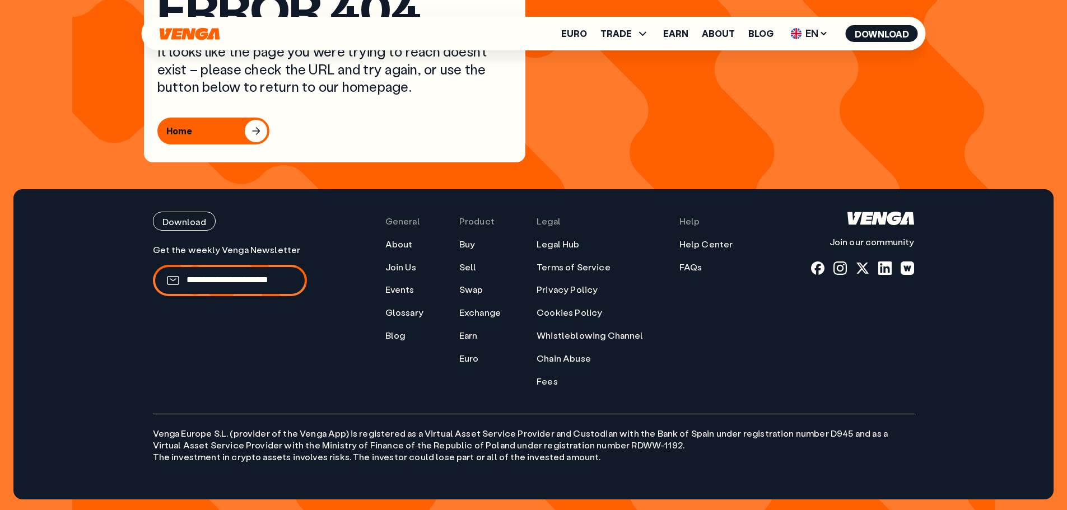
scroll to position [203, 0]
click at [572, 249] on link "Legal Hub" at bounding box center [558, 244] width 43 height 12
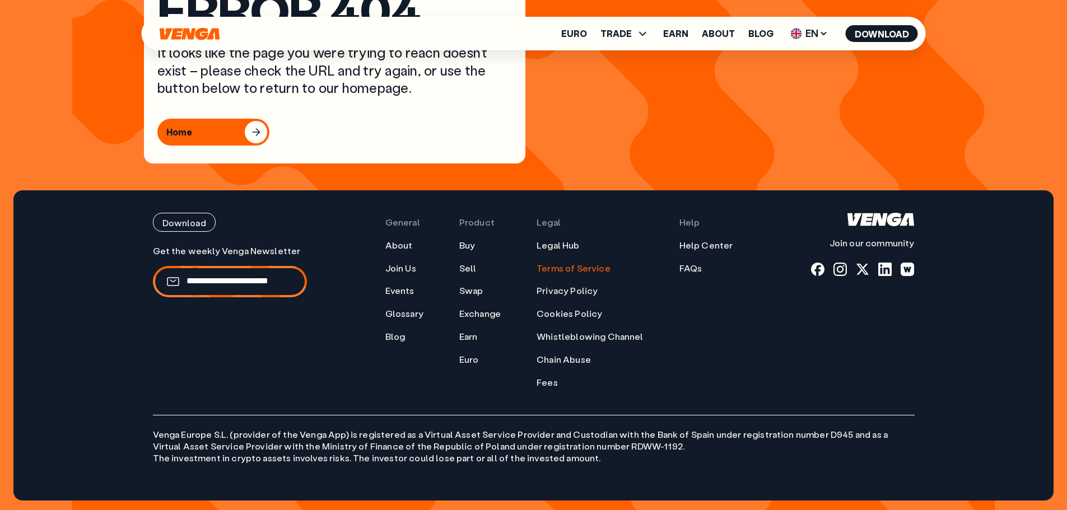
scroll to position [203, 0]
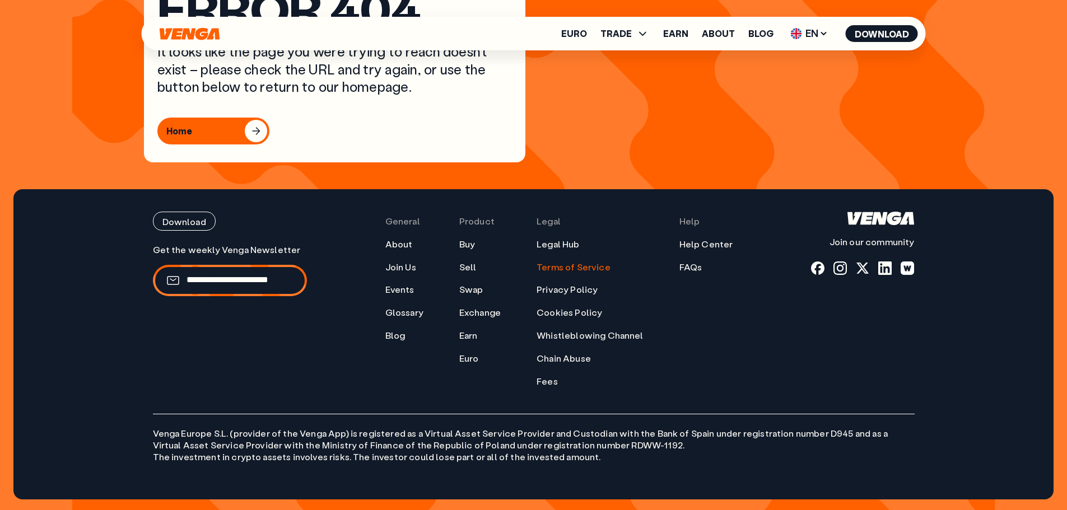
click at [587, 270] on link "Terms of Service" at bounding box center [574, 268] width 74 height 12
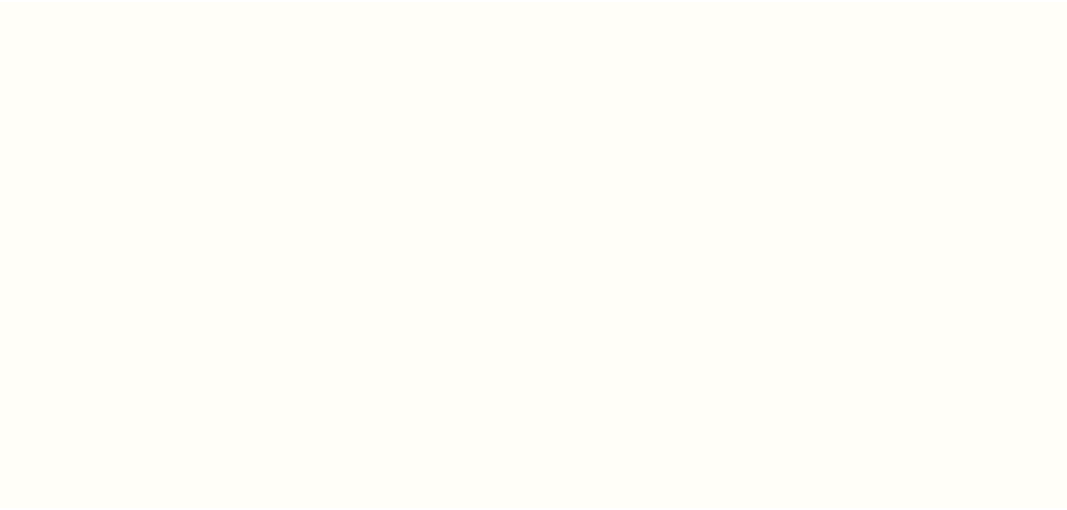
scroll to position [203, 0]
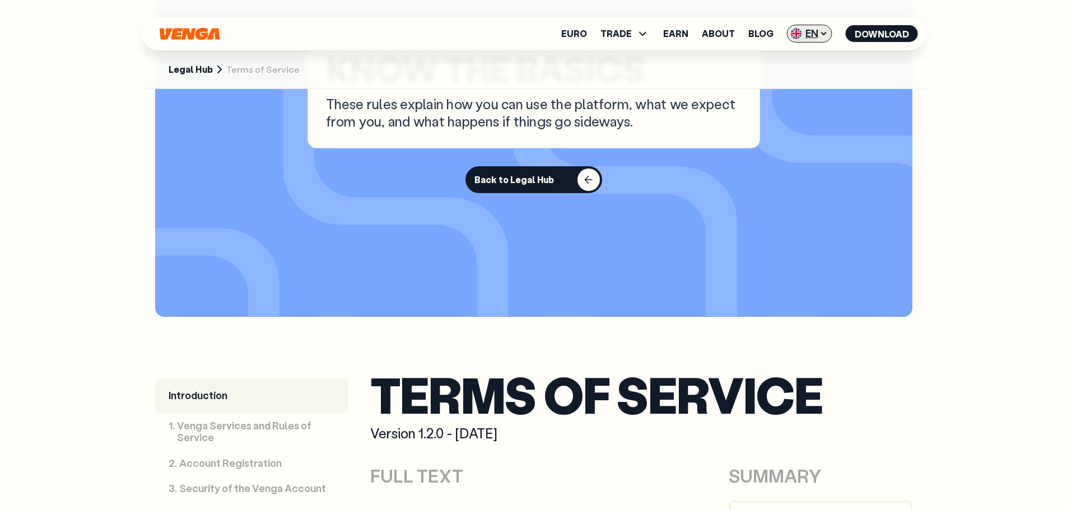
click at [811, 33] on span "EN" at bounding box center [809, 34] width 45 height 18
click at [796, 76] on div "Español - ES" at bounding box center [780, 77] width 58 height 11
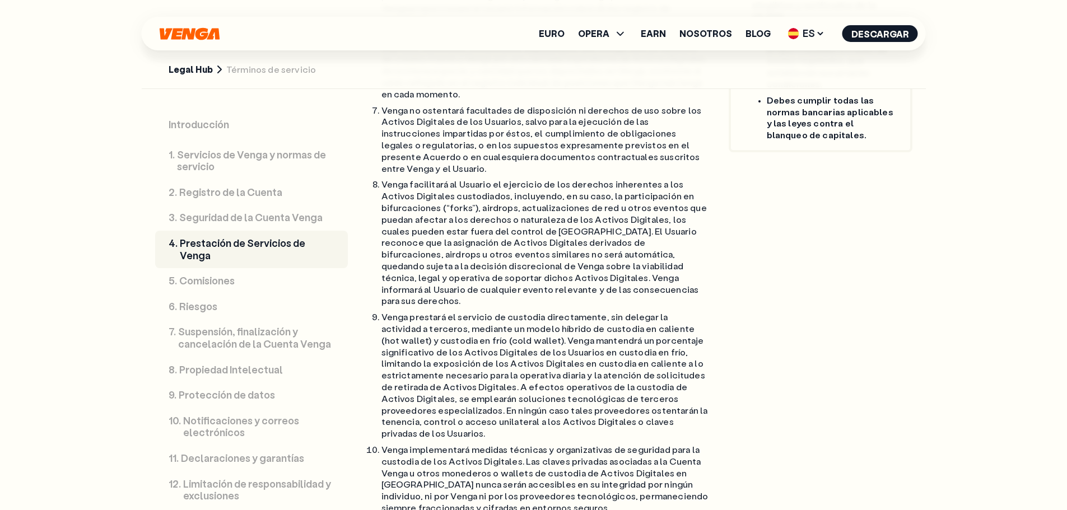
click at [199, 69] on link "Legal Hub" at bounding box center [191, 70] width 44 height 12
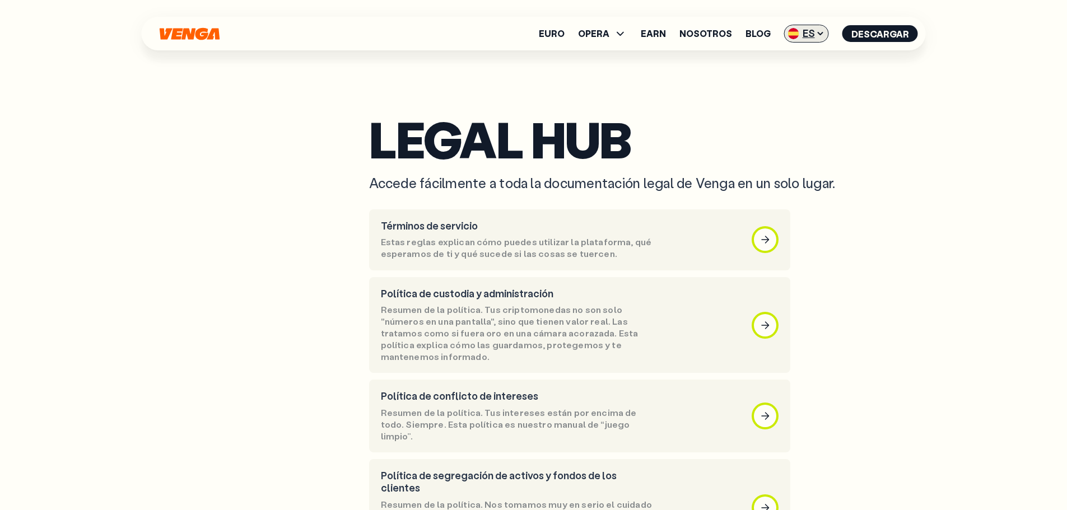
click at [812, 33] on span "ES" at bounding box center [806, 34] width 45 height 18
click at [810, 57] on link "English - EN" at bounding box center [785, 55] width 85 height 21
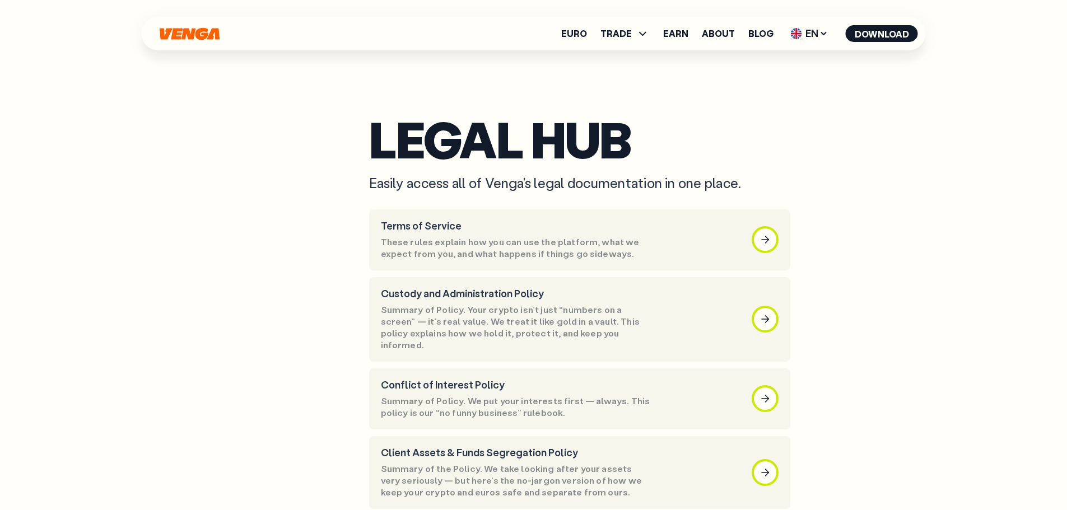
click at [744, 34] on ul "Euro TRADE Buy Sell Swap Exchange Earn About Blog EN English - EN Español - ES …" at bounding box center [739, 34] width 357 height 18
click at [749, 33] on link "Blog" at bounding box center [760, 33] width 25 height 9
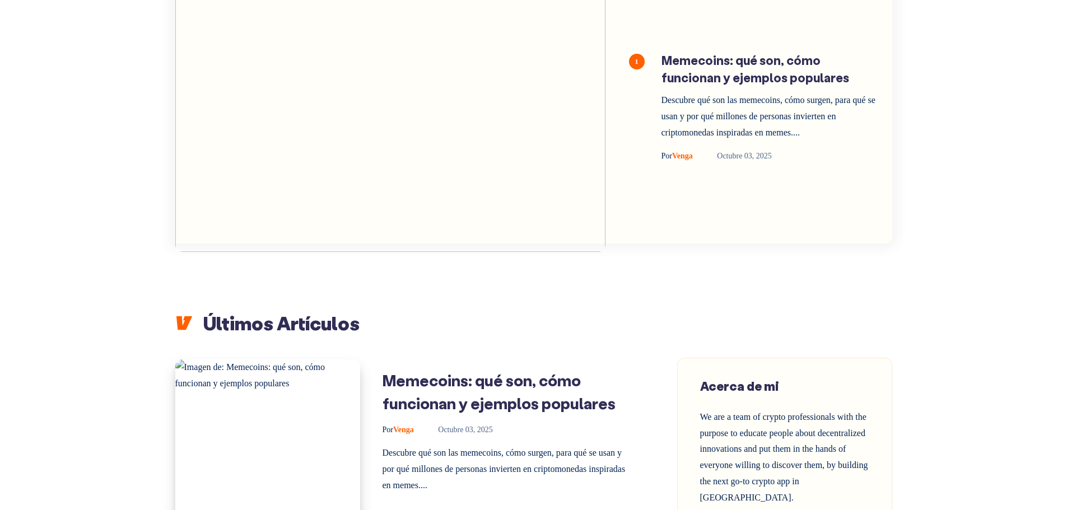
scroll to position [336, 0]
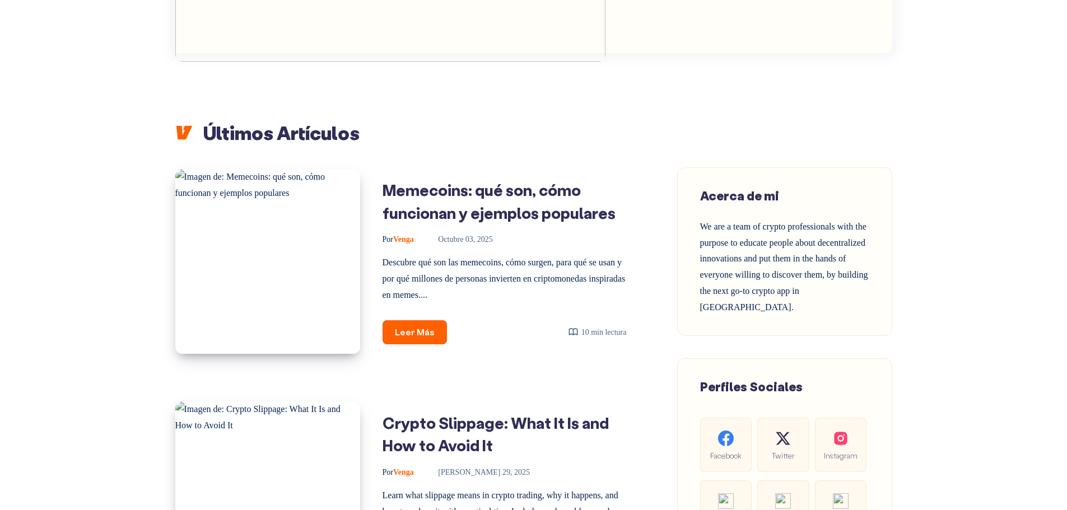
click at [771, 194] on span "Acerca de mi" at bounding box center [739, 196] width 79 height 16
click at [766, 190] on span "Acerca de mi" at bounding box center [739, 196] width 79 height 16
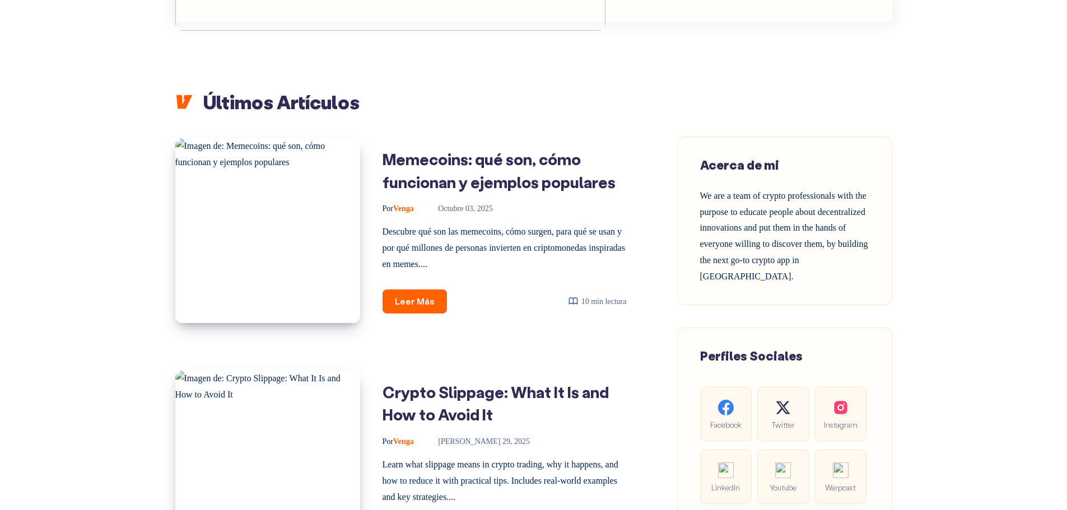
scroll to position [616, 0]
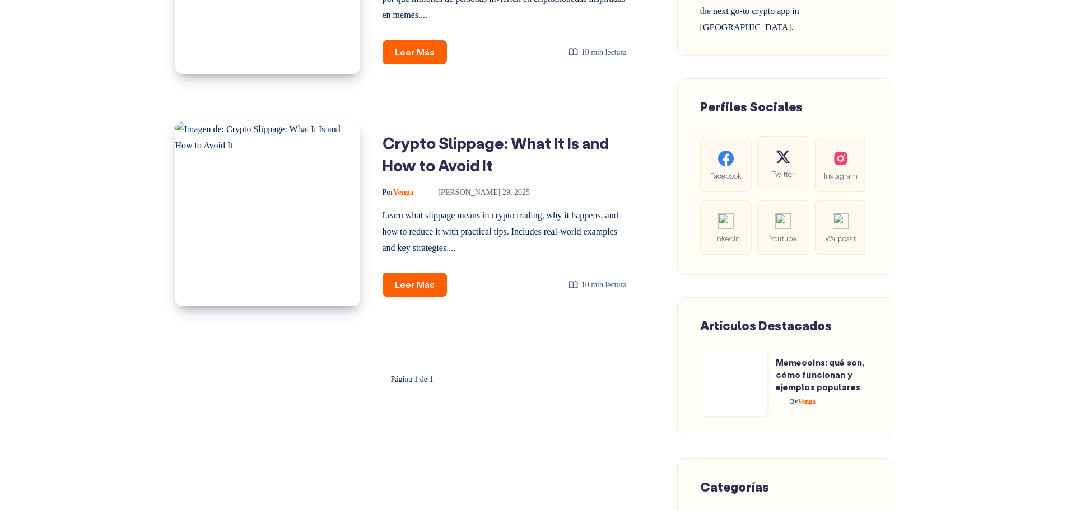
drag, startPoint x: 789, startPoint y: 162, endPoint x: 795, endPoint y: 162, distance: 6.2
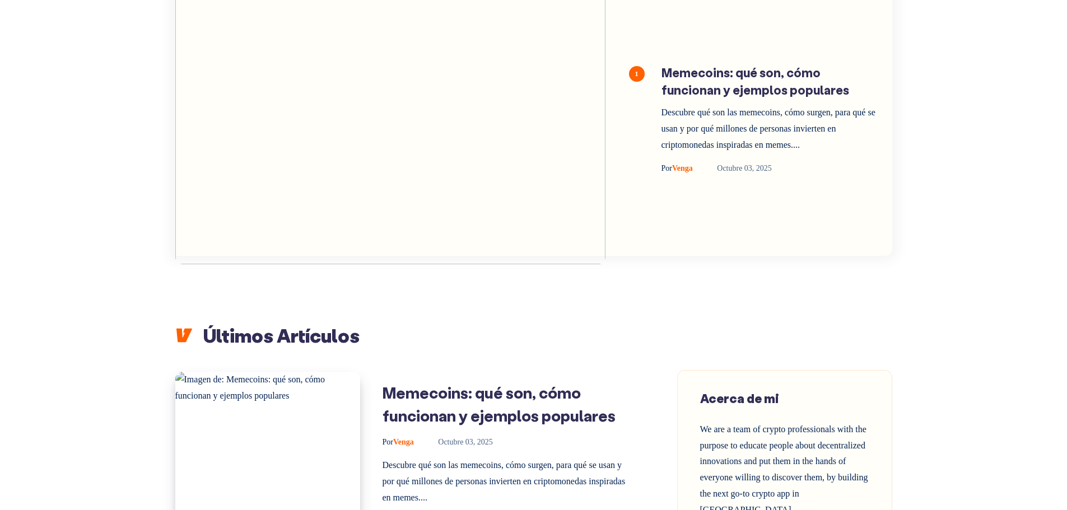
scroll to position [0, 0]
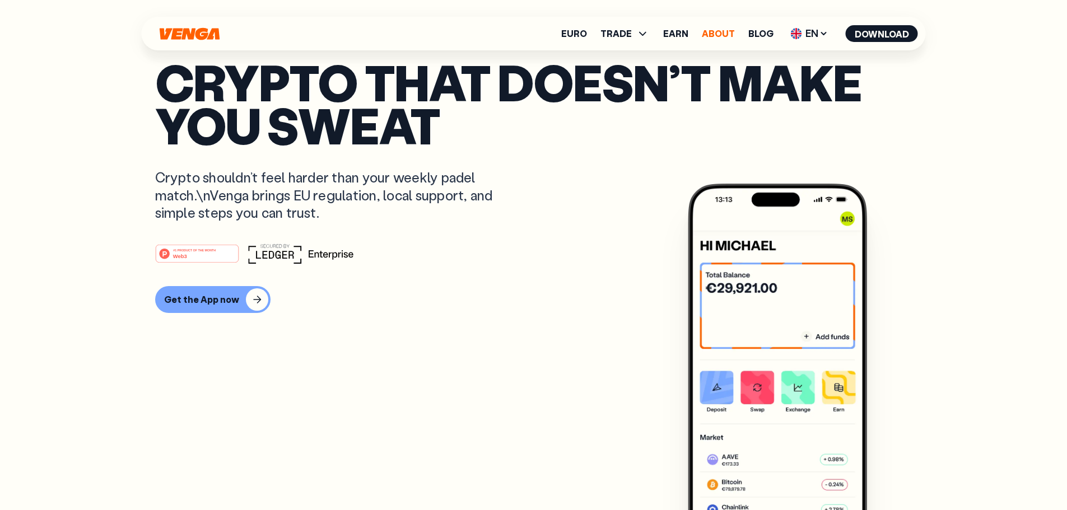
click at [733, 30] on link "About" at bounding box center [718, 33] width 33 height 9
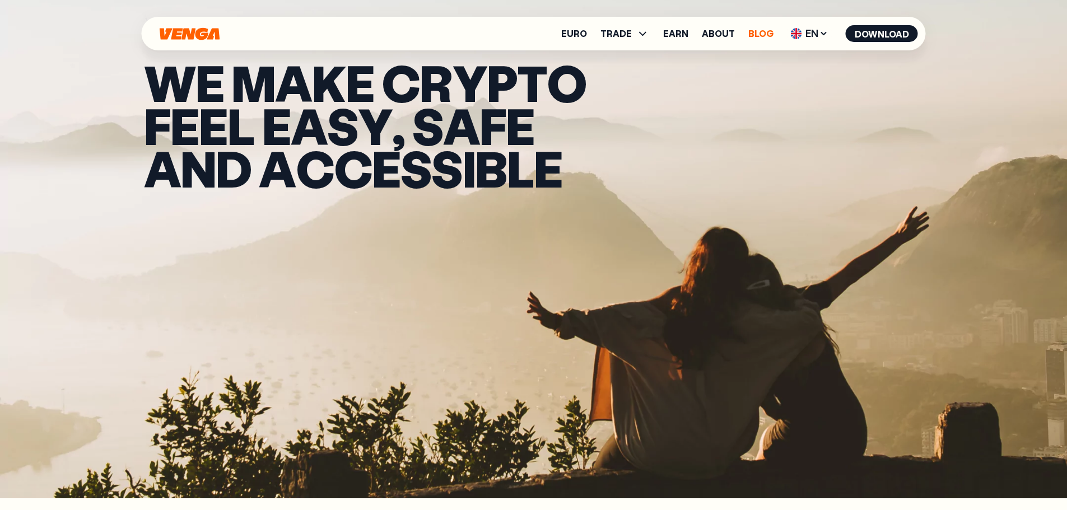
click at [765, 35] on link "Blog" at bounding box center [760, 33] width 25 height 9
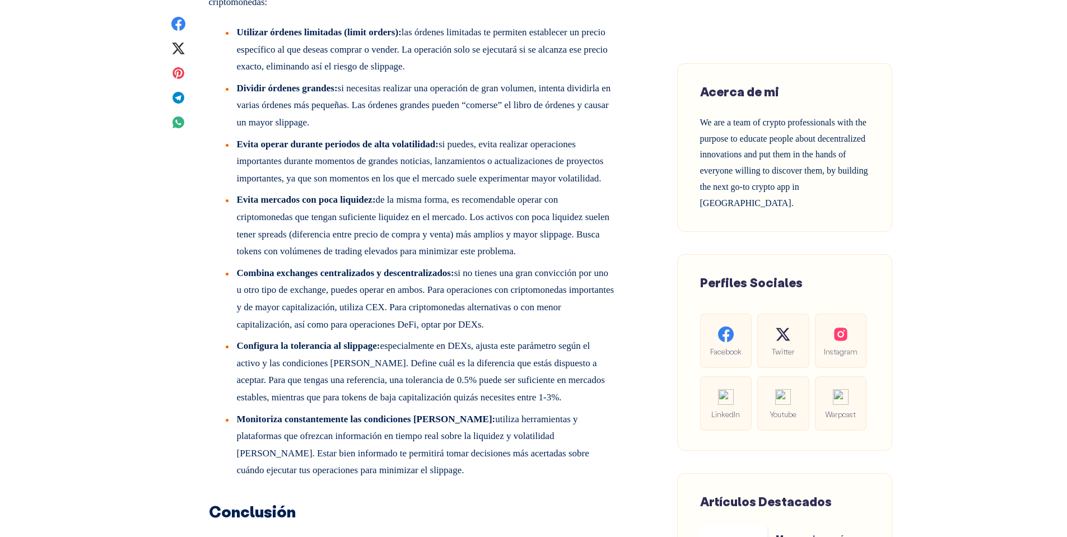
scroll to position [3417, 0]
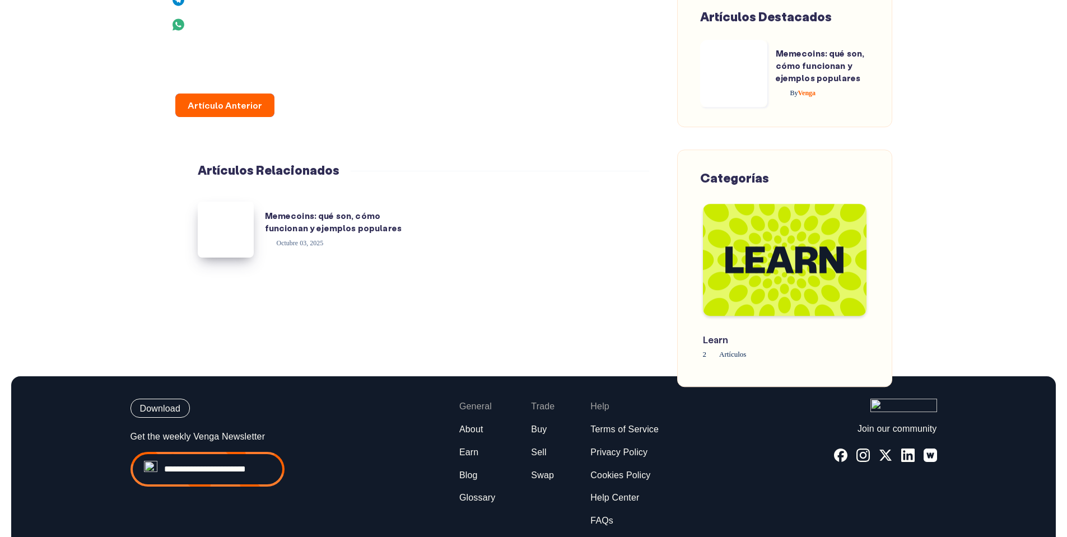
scroll to position [4550, 0]
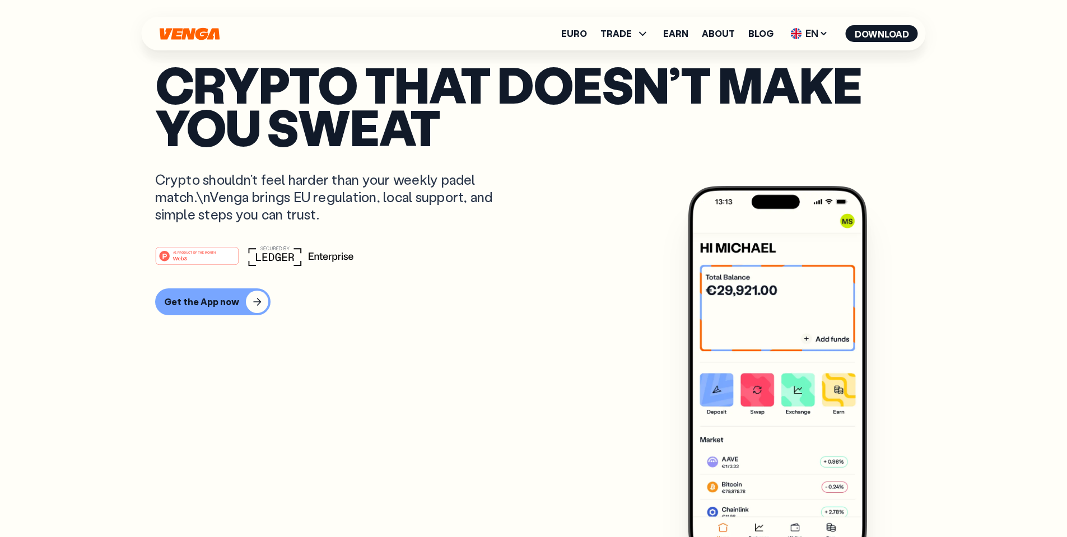
click at [775, 30] on ul "Euro TRADE Buy Sell Swap Exchange Earn About Blog EN English - EN Español - ES …" at bounding box center [739, 34] width 357 height 18
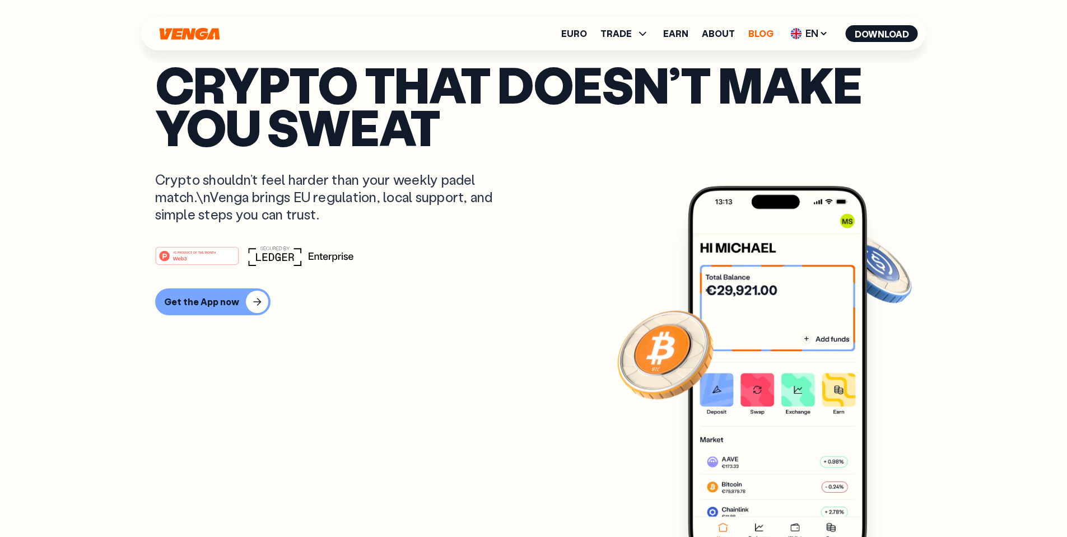
click at [768, 31] on link "Blog" at bounding box center [760, 33] width 25 height 9
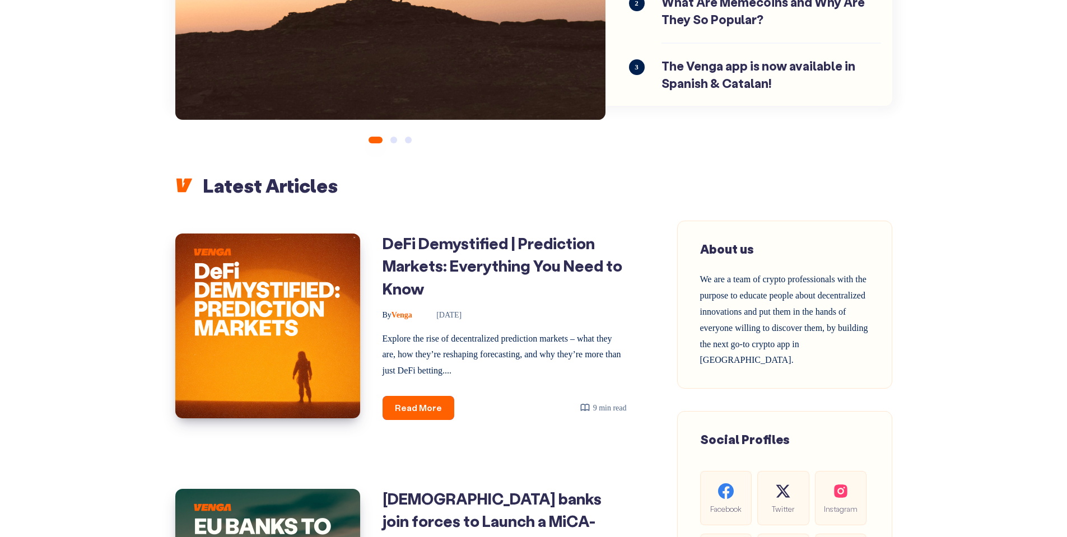
scroll to position [280, 0]
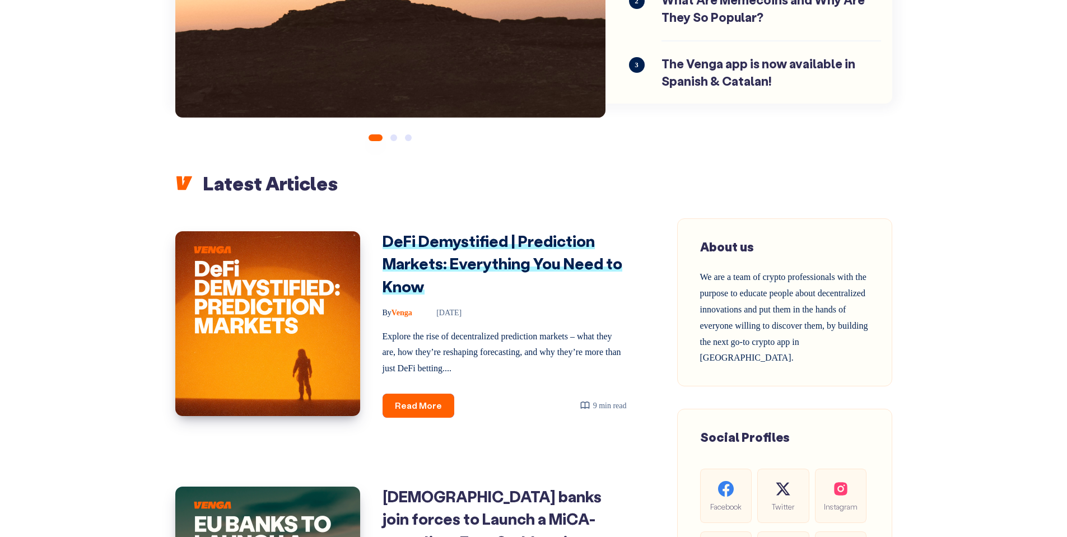
click at [564, 255] on link "DeFi Demystified | Prediction Markets: Everything You Need to Know" at bounding box center [503, 264] width 240 height 66
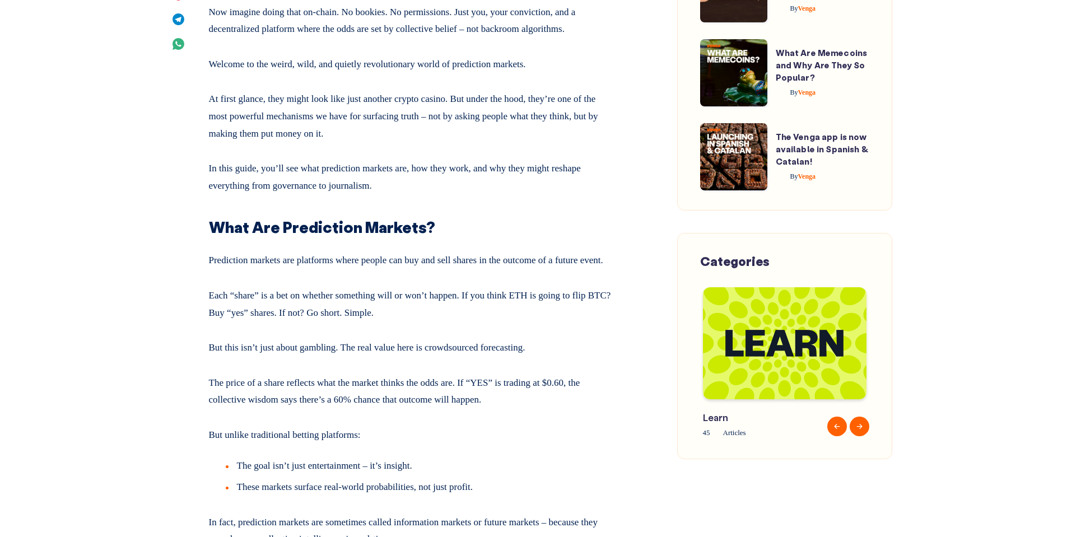
scroll to position [728, 0]
